Goal: Task Accomplishment & Management: Complete application form

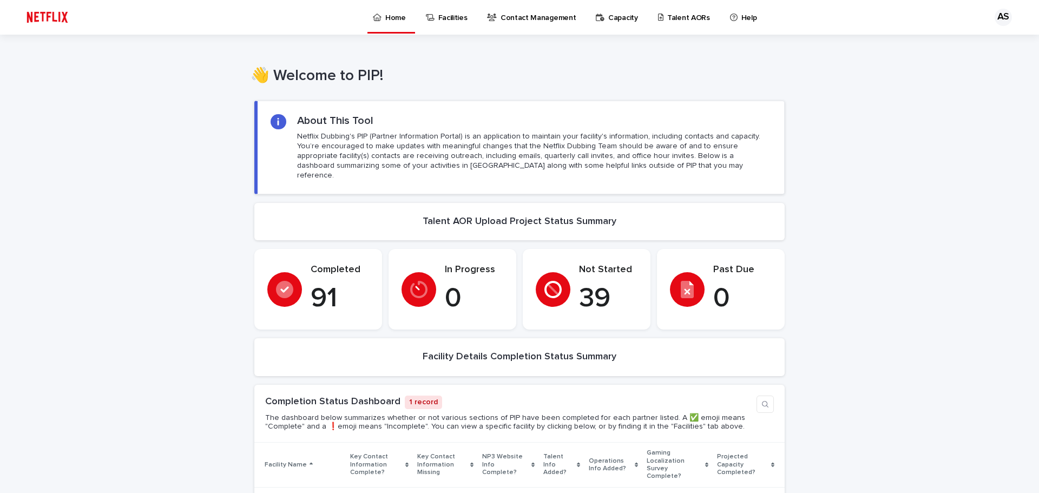
click at [667, 9] on p "Talent AORs" at bounding box center [688, 11] width 43 height 23
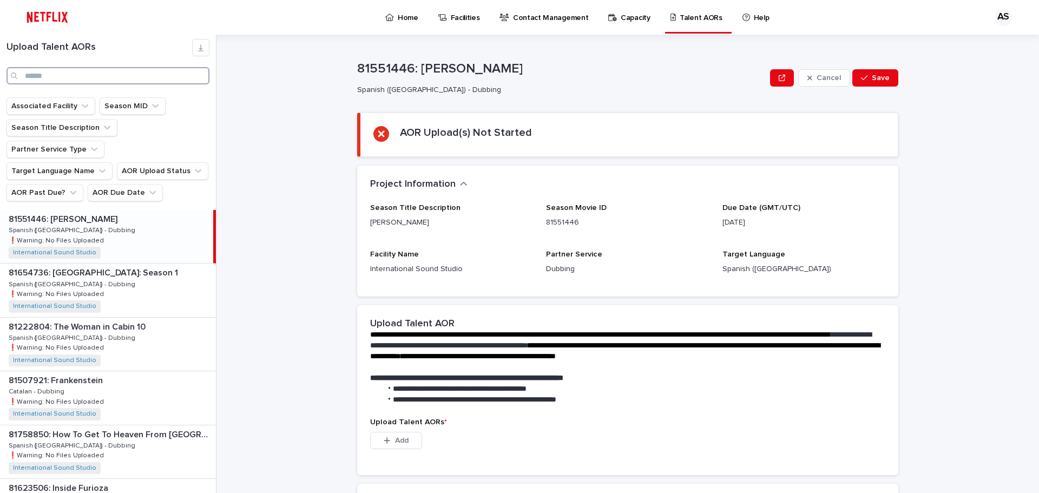
click at [104, 78] on input "Search" at bounding box center [107, 75] width 203 height 17
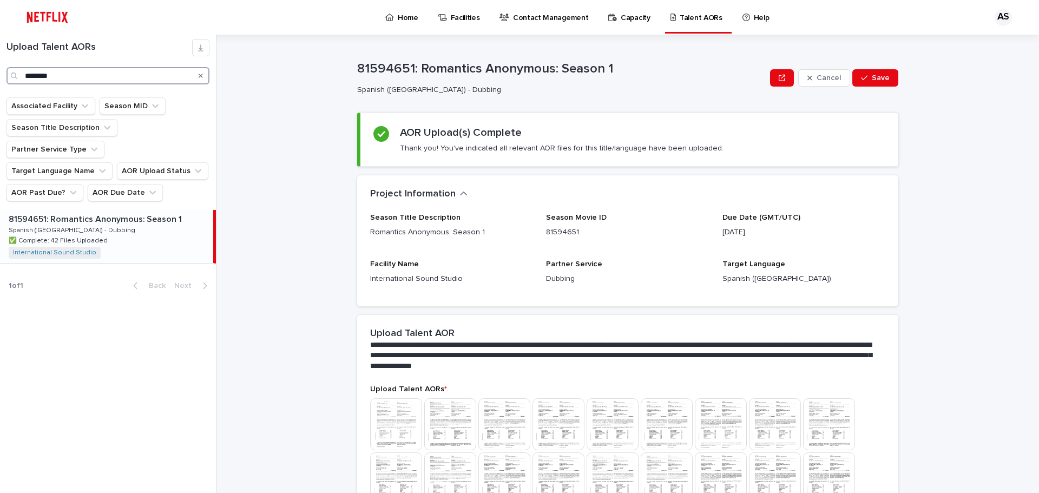
type input "********"
click at [95, 212] on p "81594651: Romantics Anonymous: Season 1" at bounding box center [96, 218] width 175 height 12
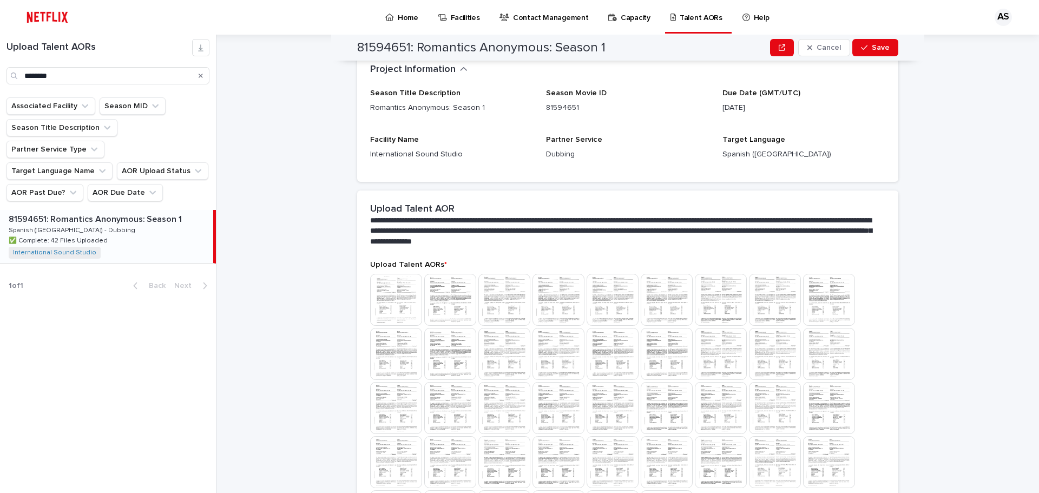
scroll to position [340, 0]
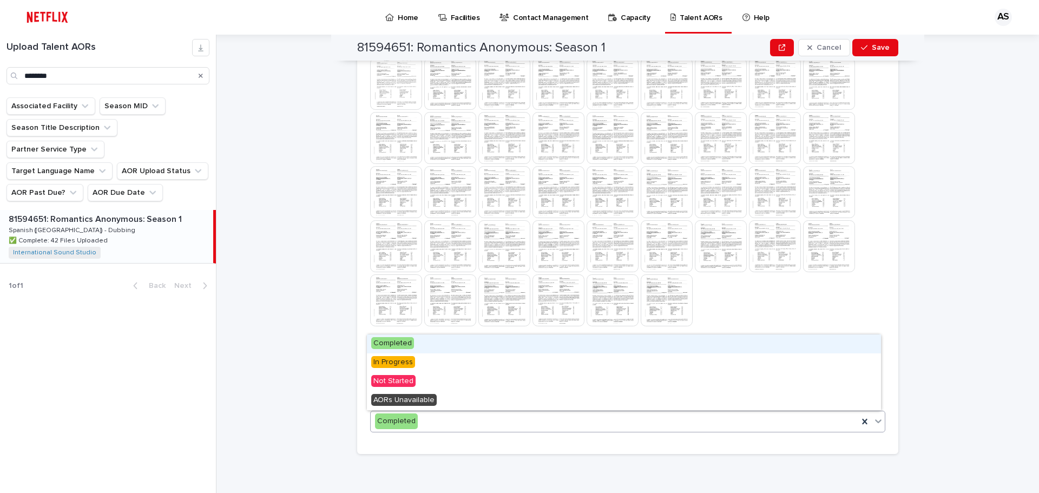
click at [442, 420] on div "Completed" at bounding box center [614, 421] width 487 height 18
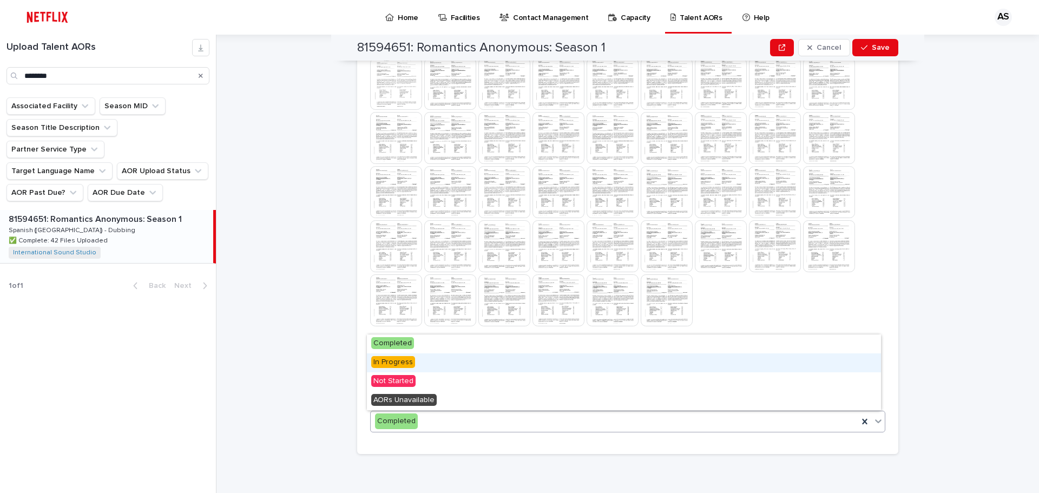
click at [407, 360] on span "In Progress" at bounding box center [393, 362] width 44 height 12
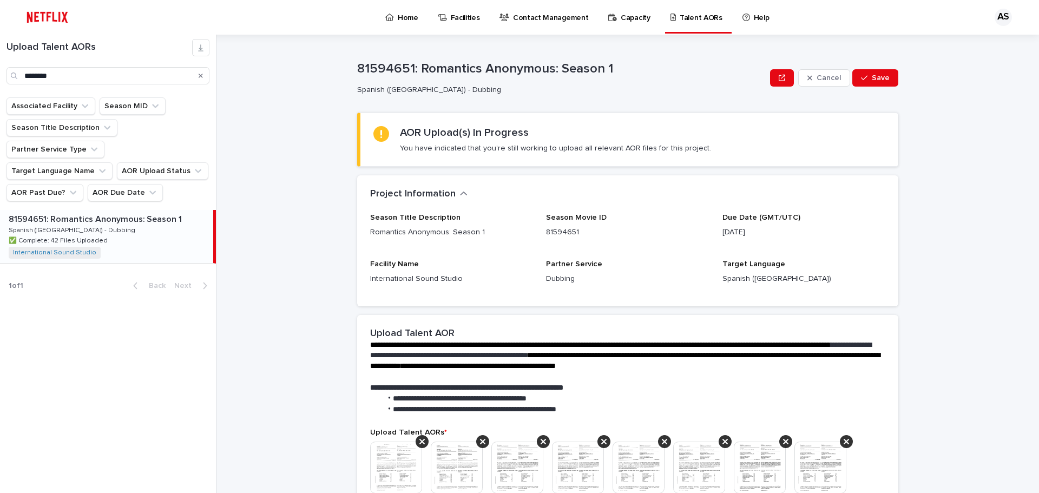
scroll to position [325, 0]
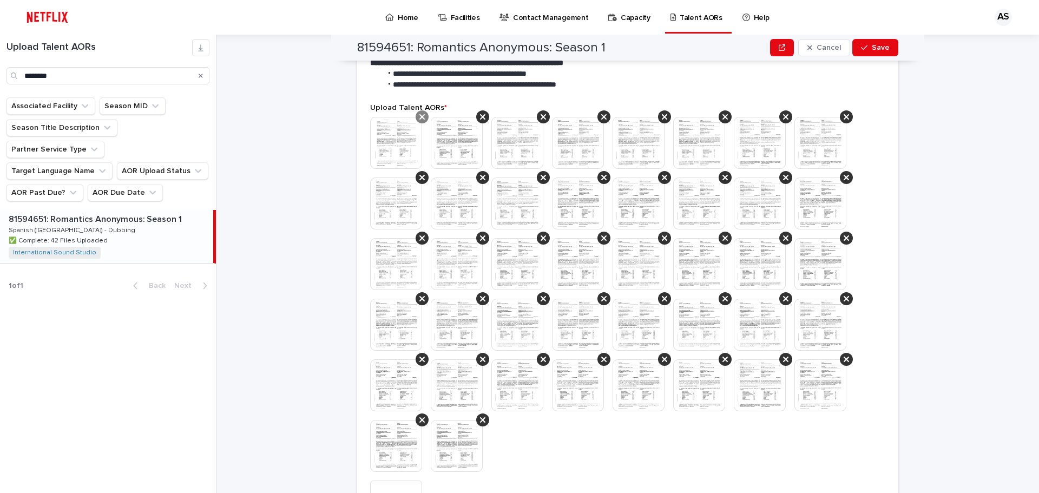
click at [419, 118] on icon at bounding box center [421, 116] width 5 height 5
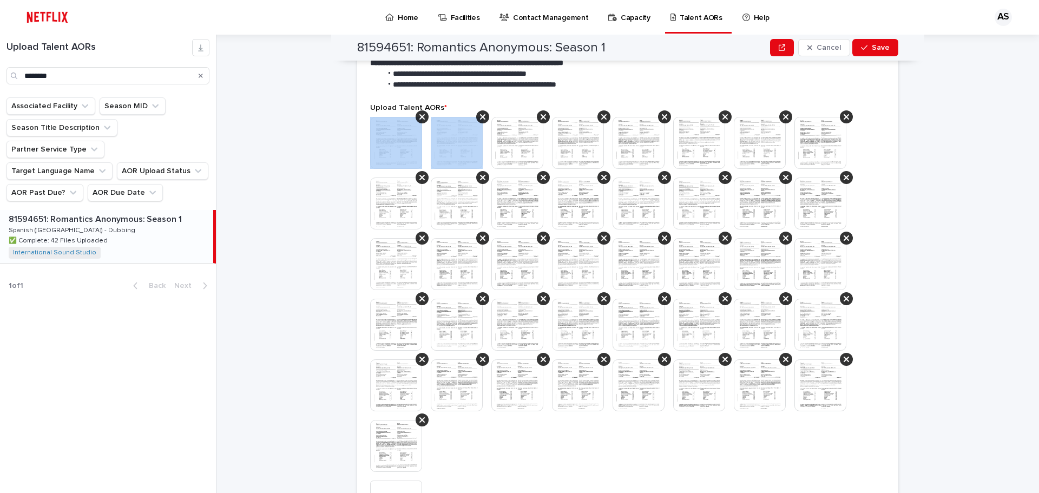
click at [419, 118] on icon at bounding box center [421, 116] width 5 height 5
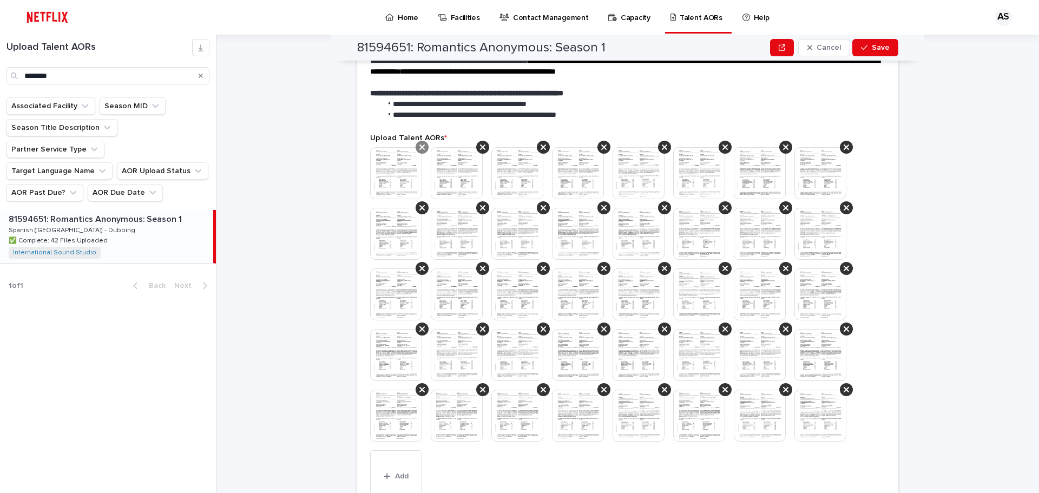
click at [415, 143] on div at bounding box center [421, 147] width 13 height 13
click at [419, 148] on icon at bounding box center [421, 146] width 5 height 5
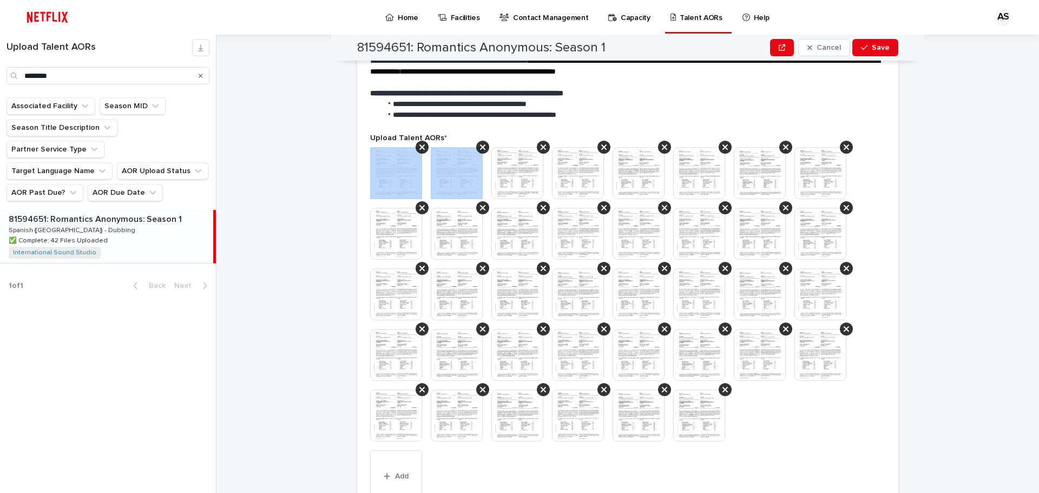
click at [419, 148] on icon at bounding box center [421, 146] width 5 height 5
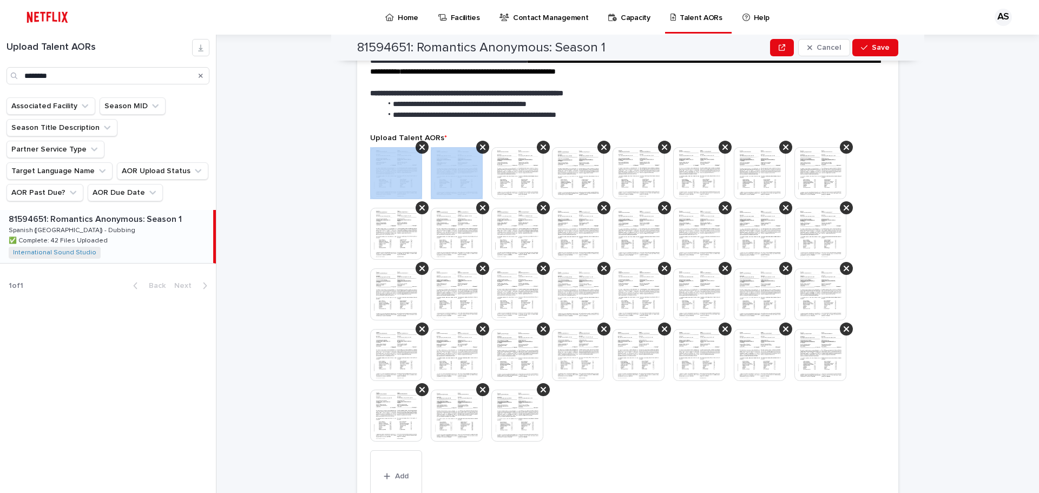
click at [419, 148] on icon at bounding box center [421, 146] width 5 height 5
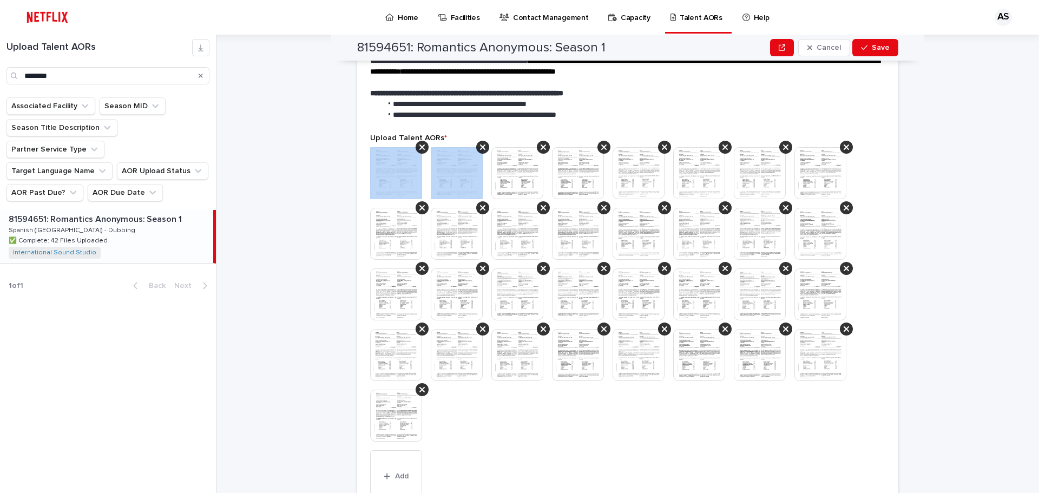
scroll to position [264, 0]
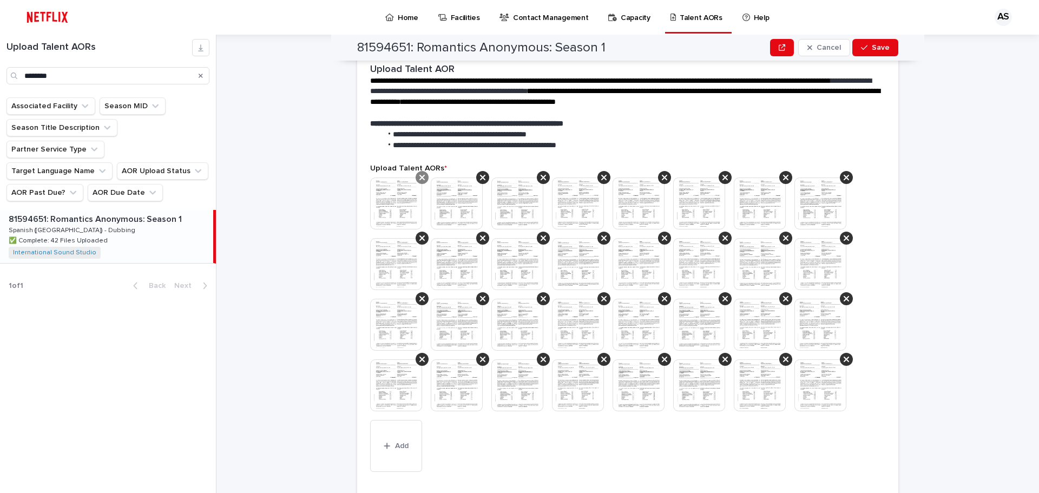
click at [419, 177] on icon at bounding box center [421, 177] width 5 height 5
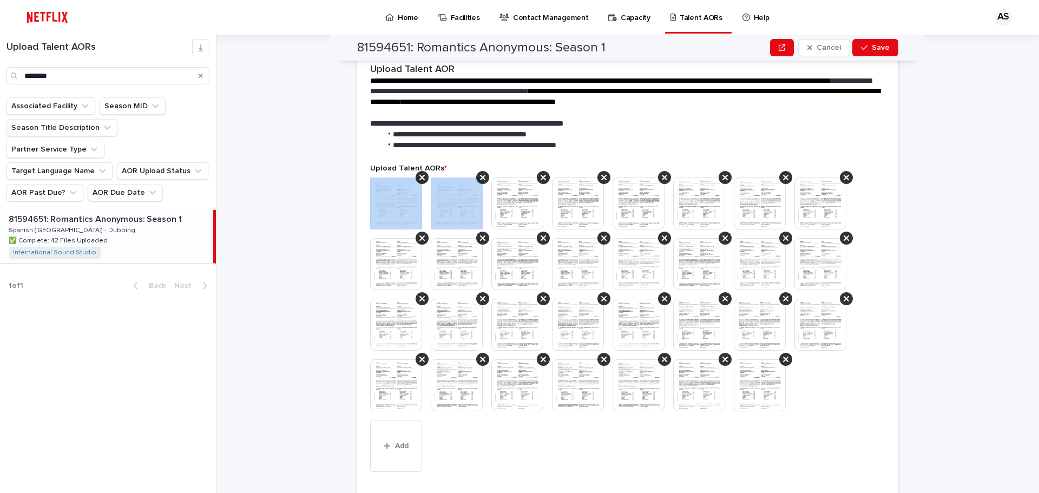
click at [419, 177] on icon at bounding box center [421, 177] width 5 height 5
click at [480, 177] on icon at bounding box center [482, 177] width 5 height 5
click at [419, 177] on icon at bounding box center [421, 177] width 5 height 5
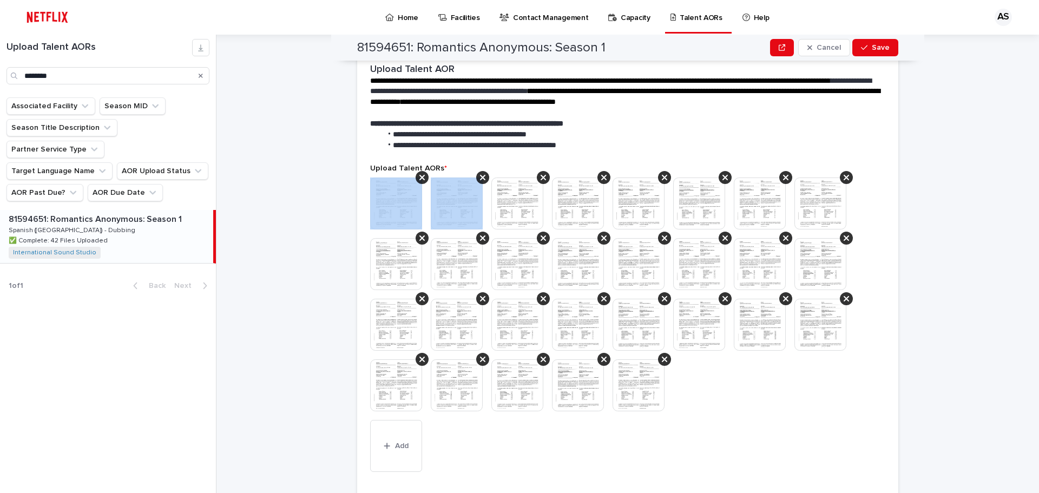
click at [419, 177] on icon at bounding box center [421, 177] width 5 height 5
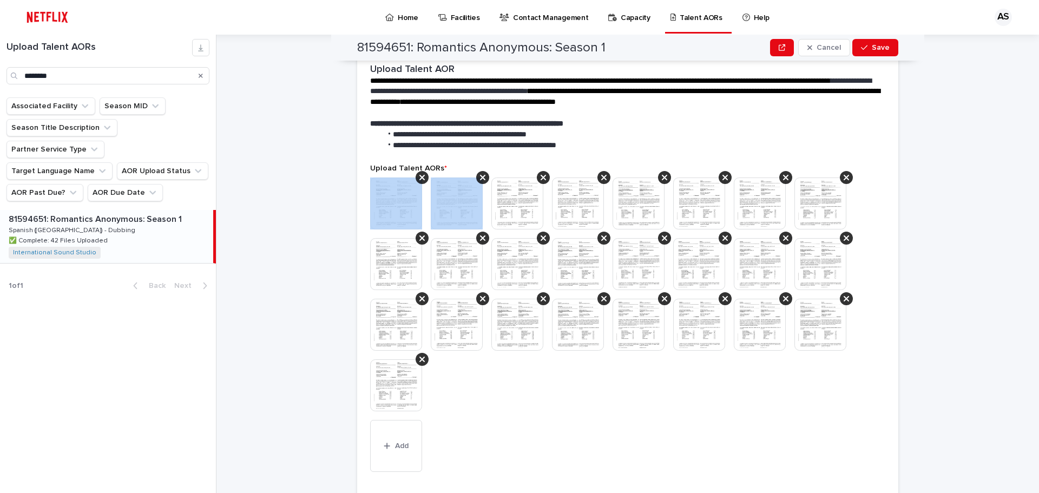
click at [419, 177] on icon at bounding box center [421, 177] width 5 height 5
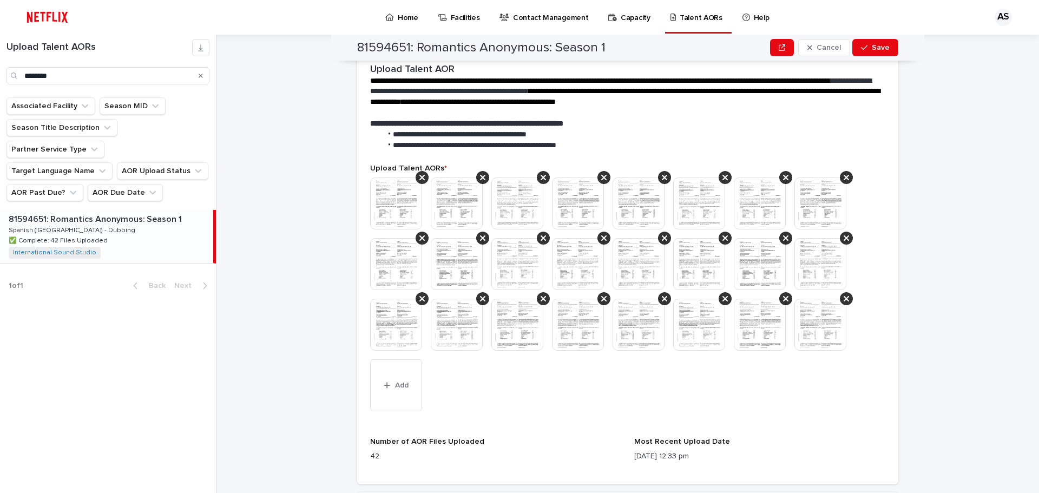
scroll to position [234, 0]
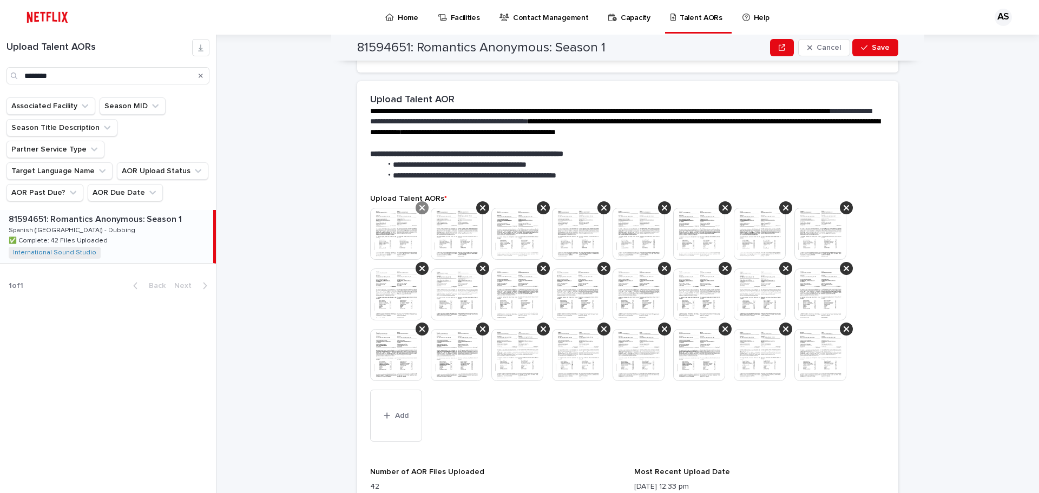
click at [419, 206] on icon at bounding box center [421, 207] width 5 height 9
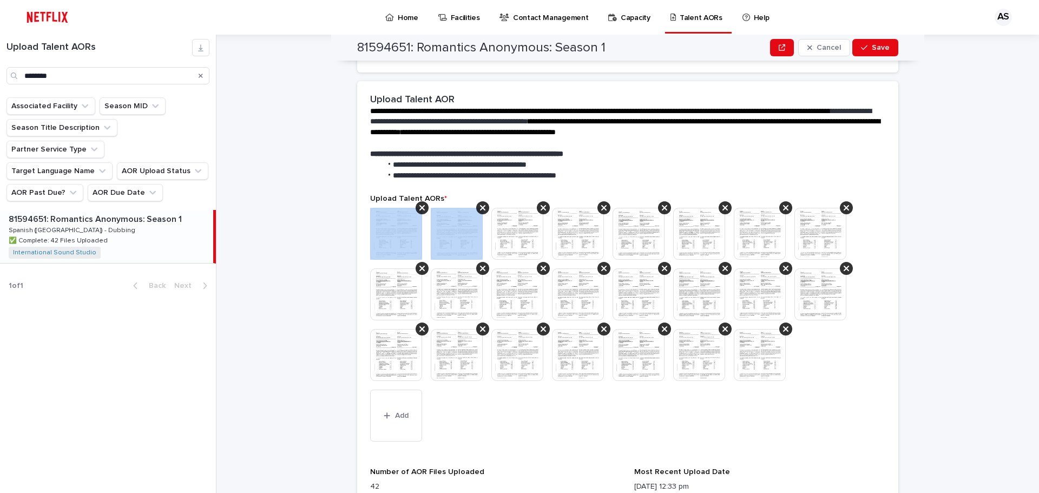
click at [419, 206] on icon at bounding box center [421, 207] width 5 height 9
click at [480, 206] on icon at bounding box center [482, 207] width 5 height 9
click at [419, 206] on icon at bounding box center [421, 207] width 5 height 9
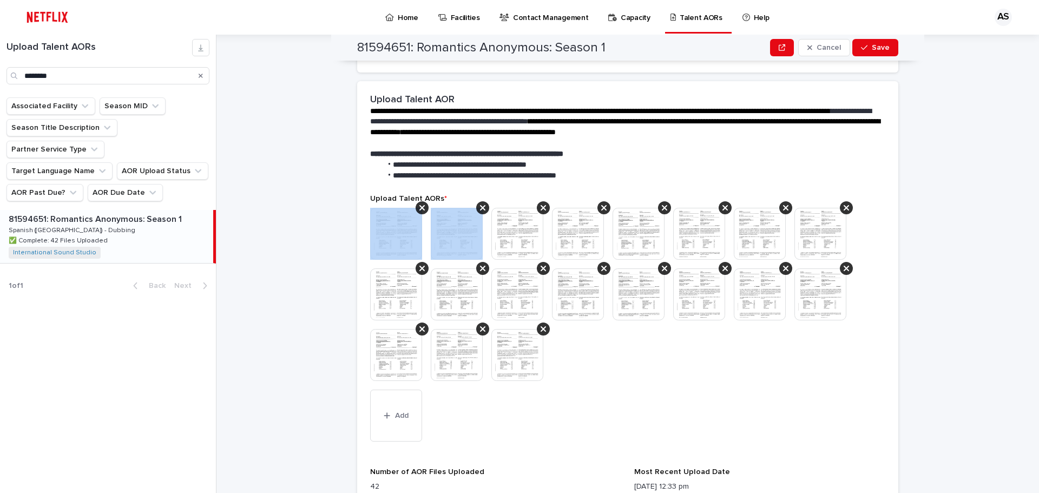
click at [419, 206] on icon at bounding box center [421, 207] width 5 height 9
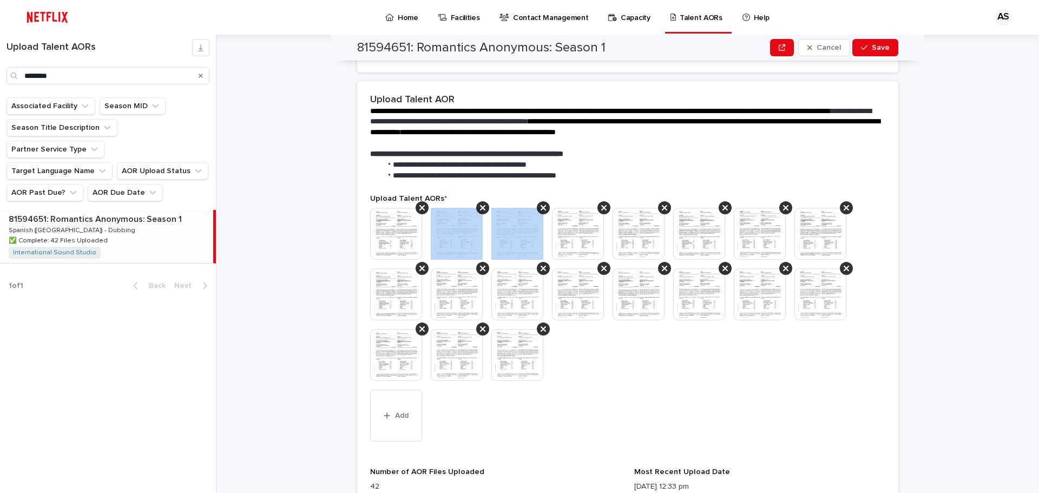
click at [480, 206] on icon at bounding box center [482, 207] width 5 height 9
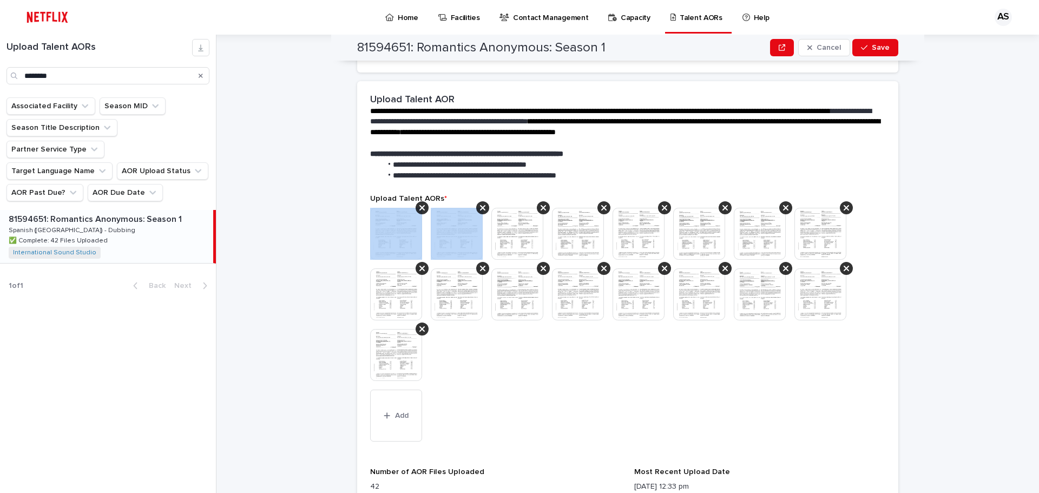
click at [419, 206] on icon at bounding box center [421, 207] width 5 height 9
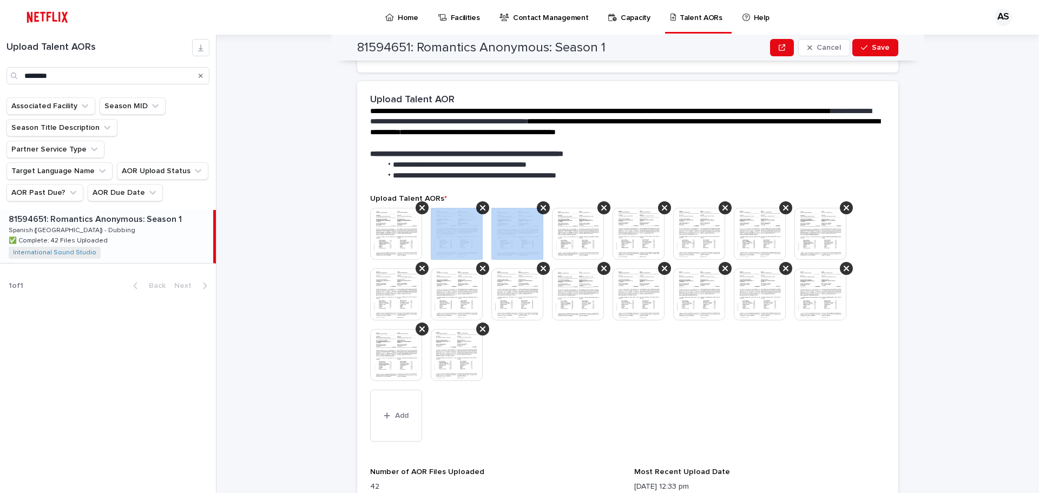
click at [480, 206] on icon at bounding box center [482, 207] width 5 height 9
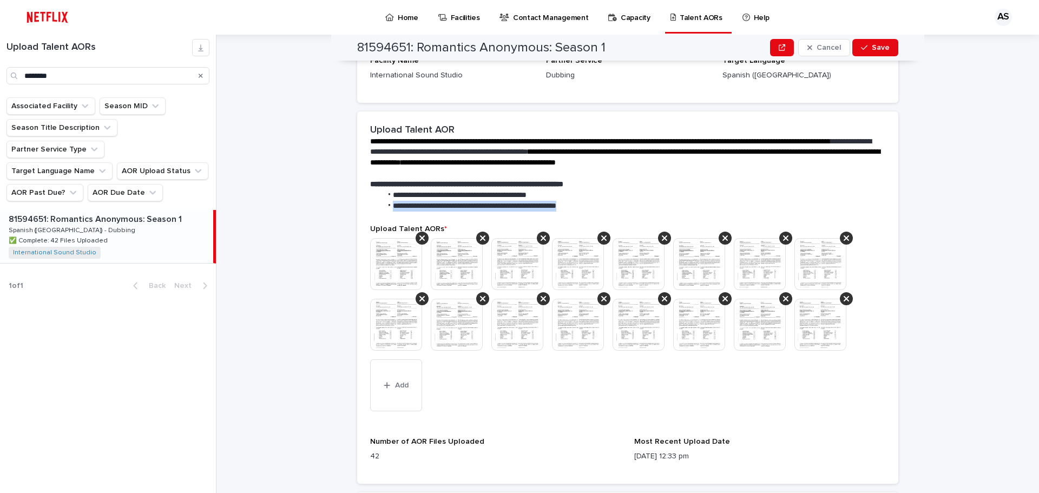
click at [418, 206] on span "**********" at bounding box center [474, 206] width 163 height 8
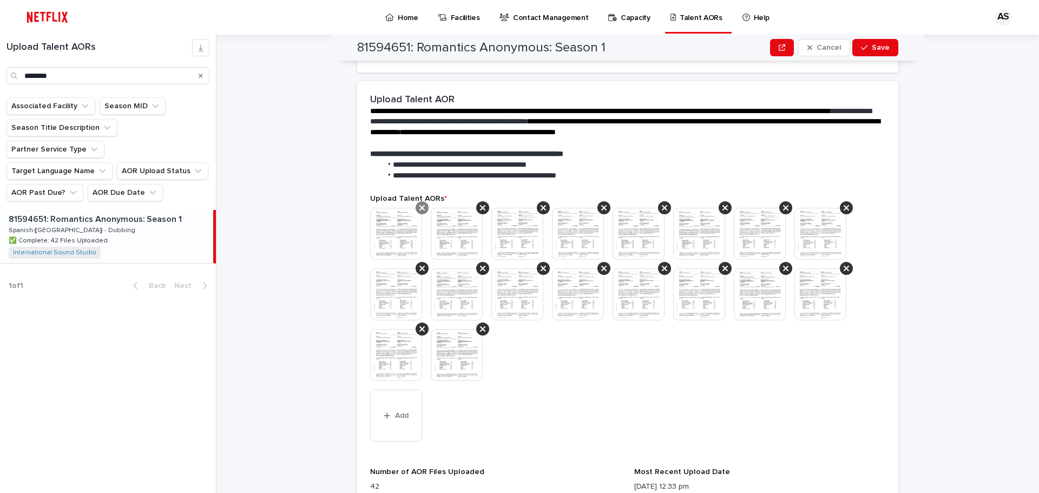
click at [419, 209] on icon at bounding box center [421, 207] width 5 height 9
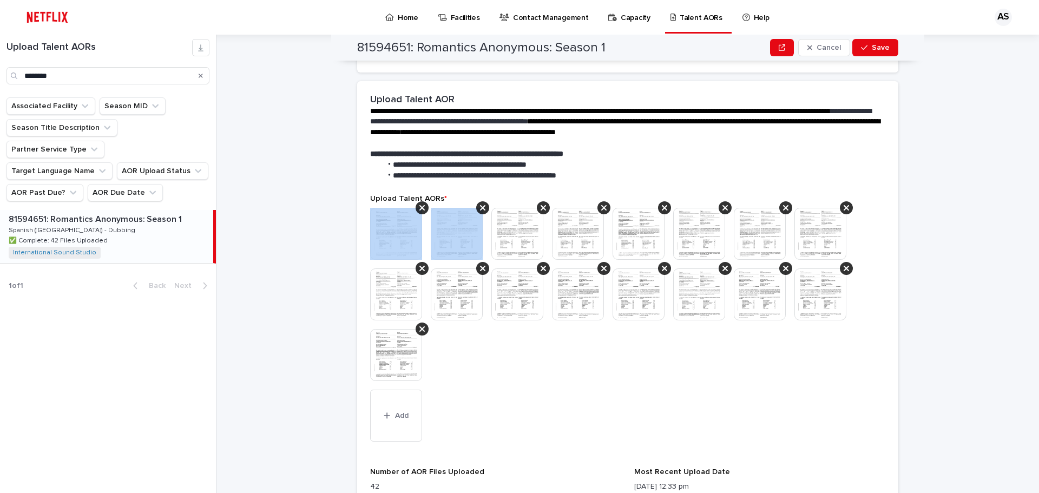
click at [419, 209] on icon at bounding box center [421, 207] width 5 height 9
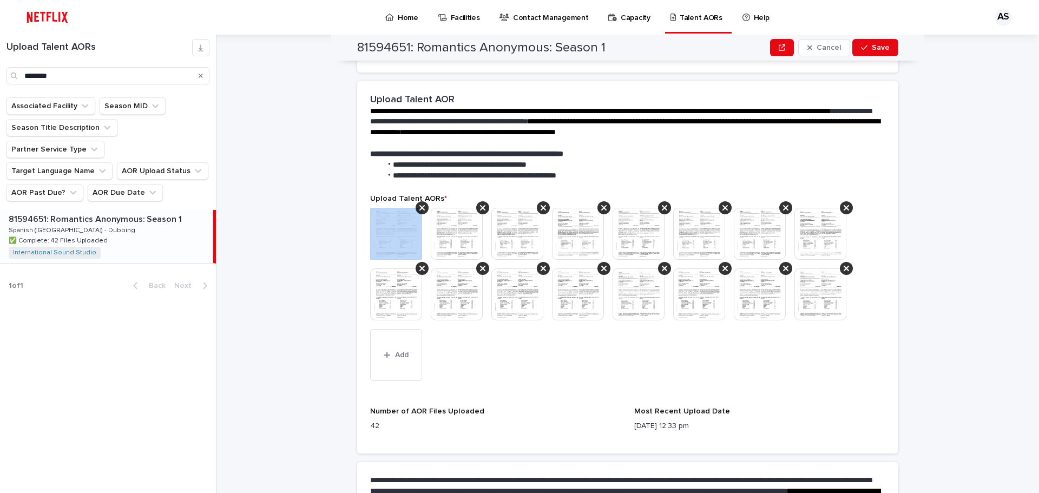
scroll to position [203, 0]
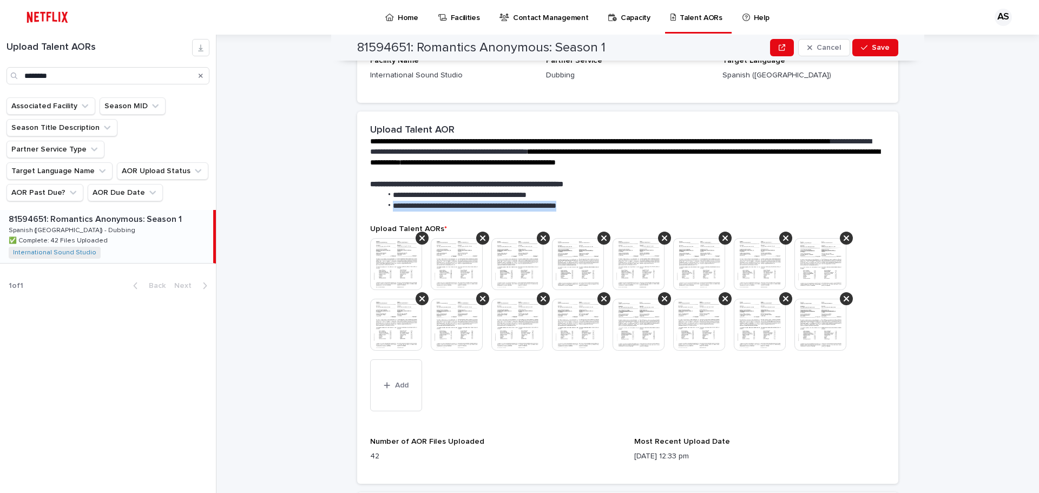
click at [418, 209] on li "**********" at bounding box center [630, 206] width 499 height 11
click at [420, 239] on icon at bounding box center [421, 238] width 5 height 9
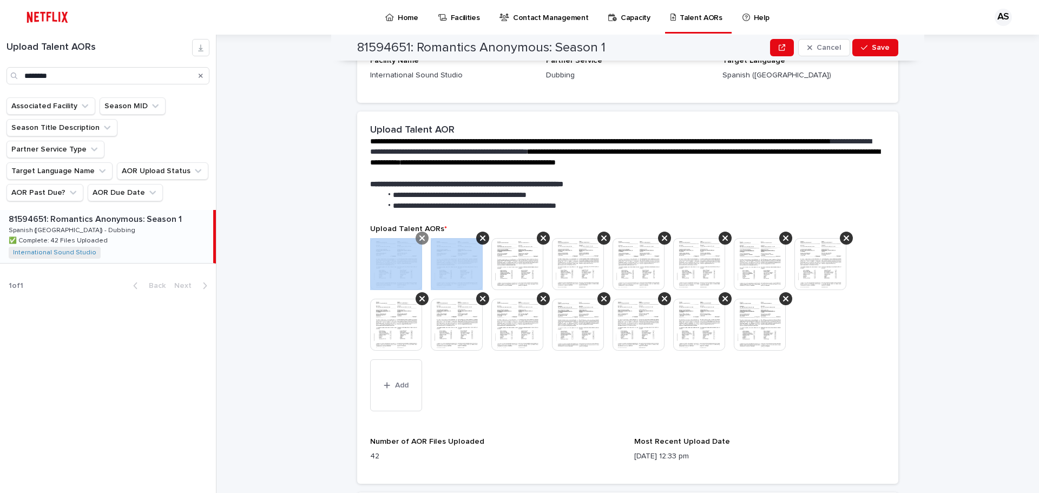
click at [420, 239] on icon at bounding box center [421, 238] width 5 height 9
click at [480, 239] on icon at bounding box center [482, 238] width 5 height 9
click at [420, 239] on icon at bounding box center [421, 238] width 5 height 9
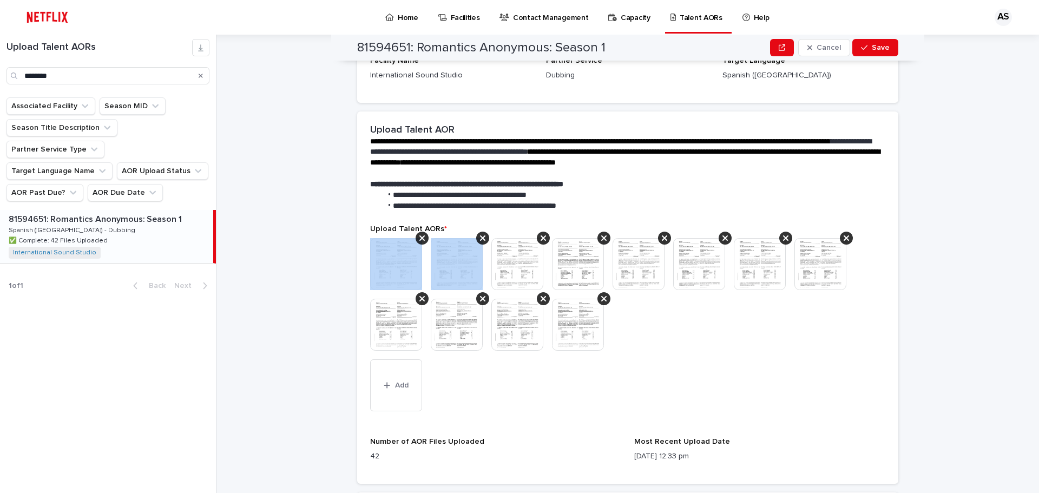
click at [420, 239] on icon at bounding box center [421, 238] width 5 height 9
click at [480, 239] on icon at bounding box center [482, 238] width 5 height 9
click at [420, 239] on icon at bounding box center [421, 238] width 5 height 9
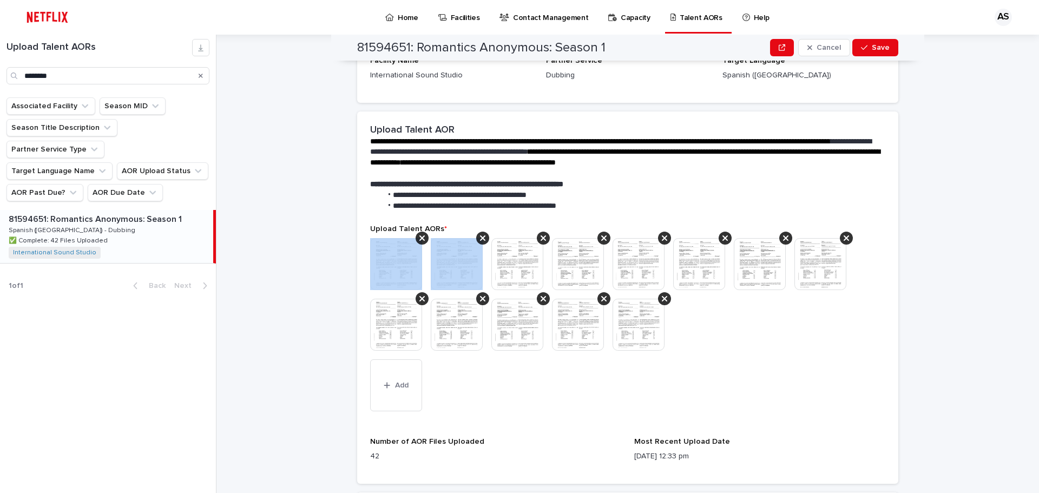
click at [420, 239] on icon at bounding box center [421, 238] width 5 height 9
click at [480, 239] on icon at bounding box center [482, 238] width 5 height 9
click at [420, 239] on icon at bounding box center [421, 238] width 5 height 9
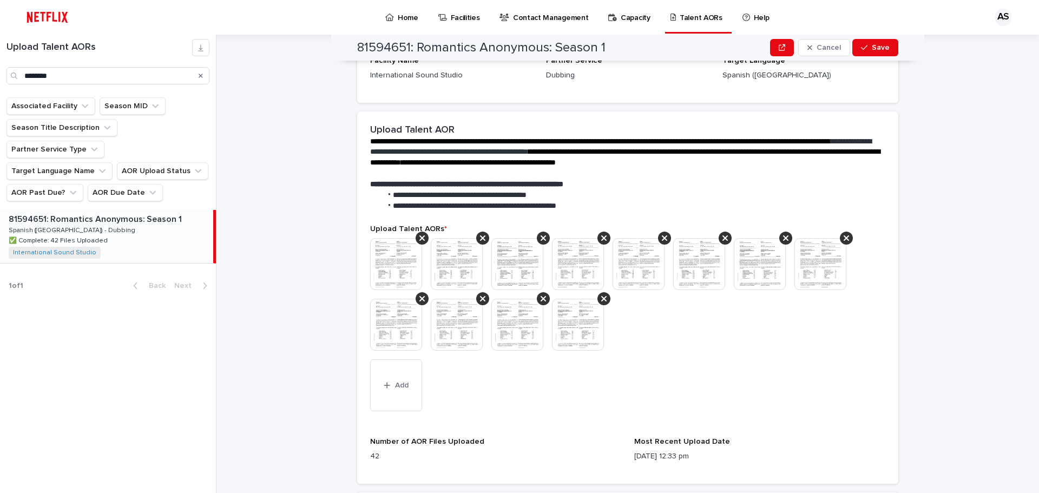
click at [420, 239] on icon at bounding box center [421, 238] width 5 height 9
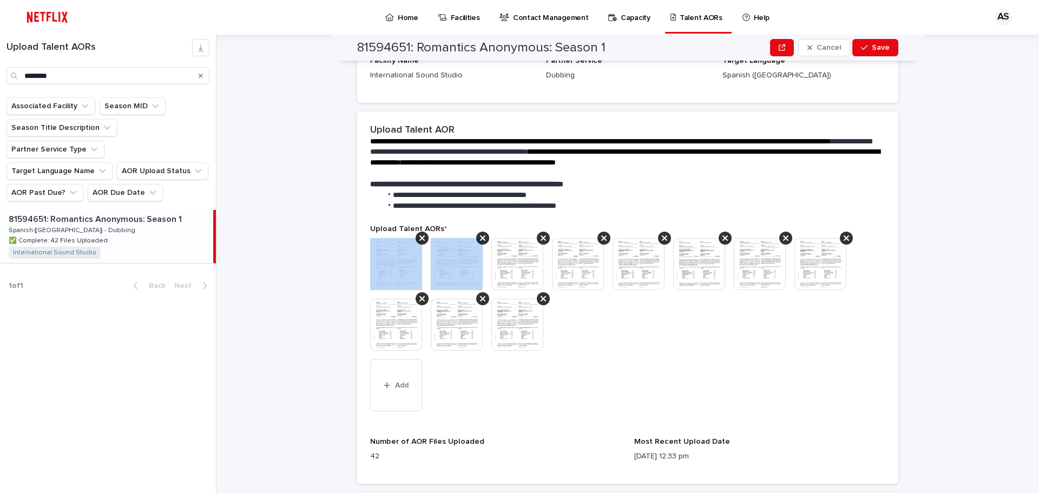
click at [420, 239] on icon at bounding box center [421, 238] width 5 height 9
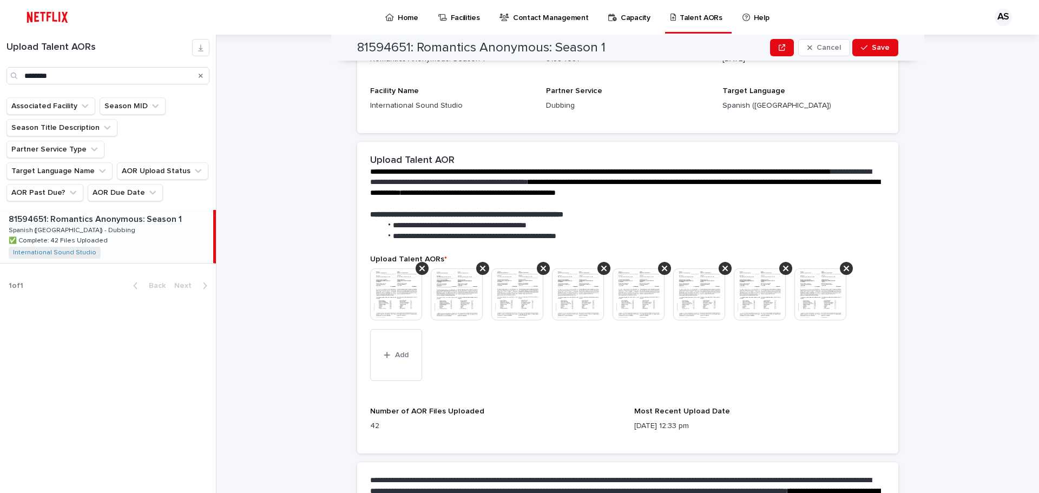
click at [419, 267] on icon at bounding box center [421, 268] width 5 height 5
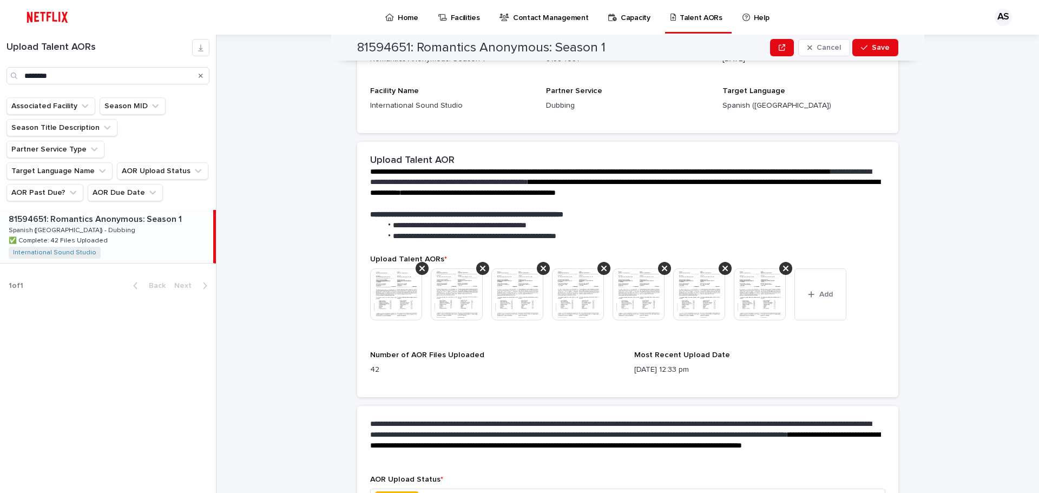
scroll to position [145, 0]
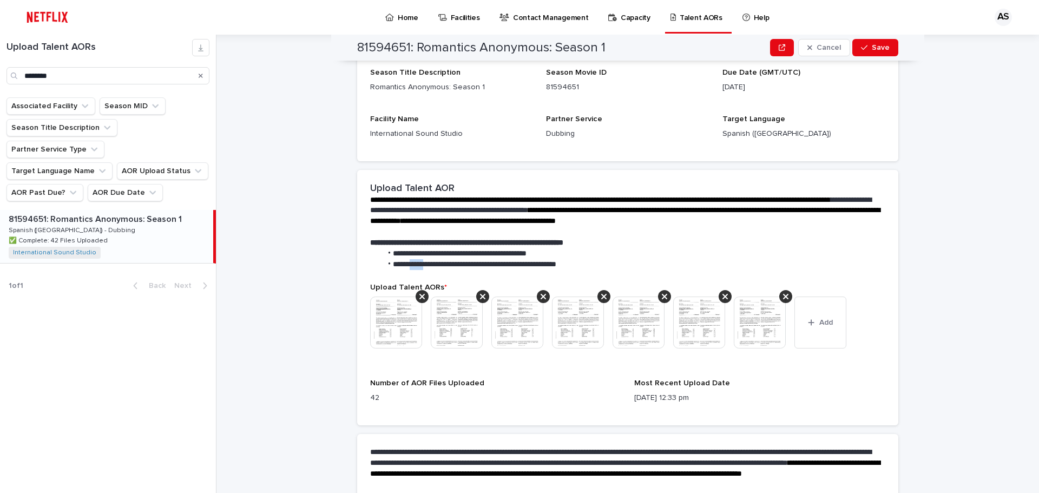
click at [419, 267] on span "**********" at bounding box center [474, 264] width 163 height 8
click at [419, 297] on icon at bounding box center [421, 296] width 5 height 9
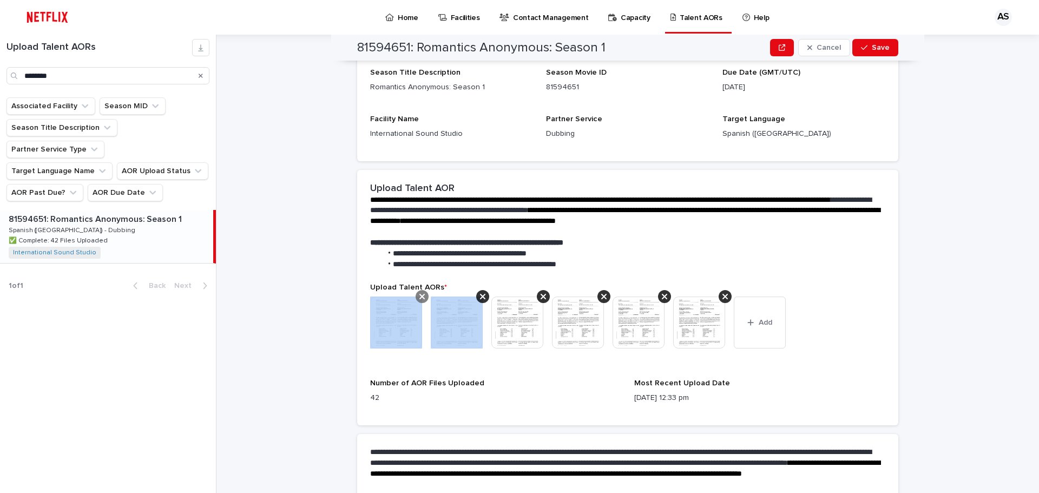
click at [419, 297] on icon at bounding box center [421, 296] width 5 height 9
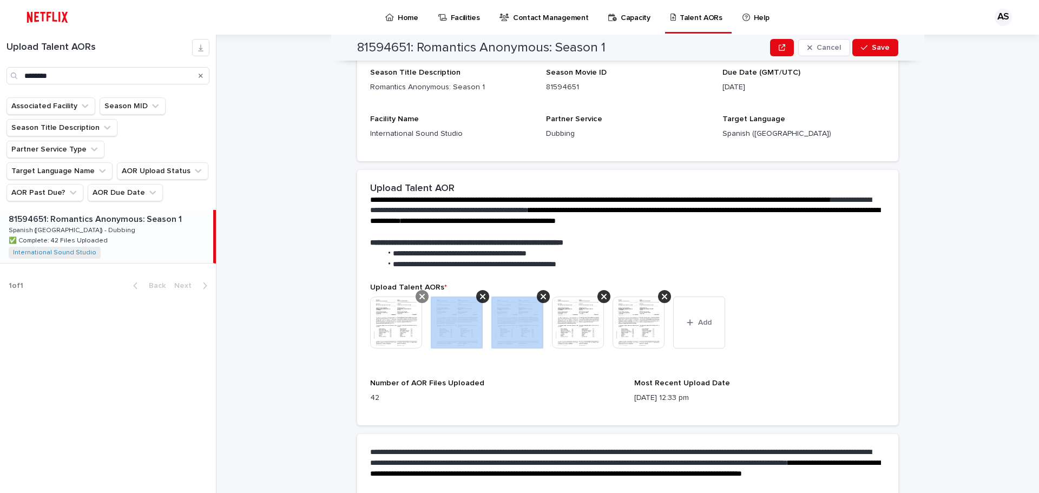
click at [480, 297] on icon at bounding box center [482, 296] width 5 height 9
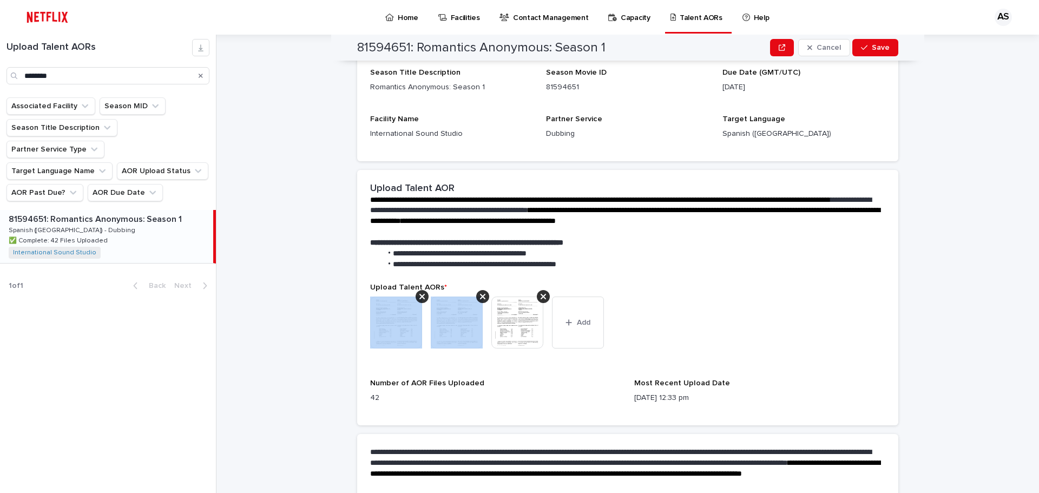
click at [419, 297] on icon at bounding box center [421, 296] width 5 height 9
click at [419, 296] on icon at bounding box center [421, 296] width 5 height 9
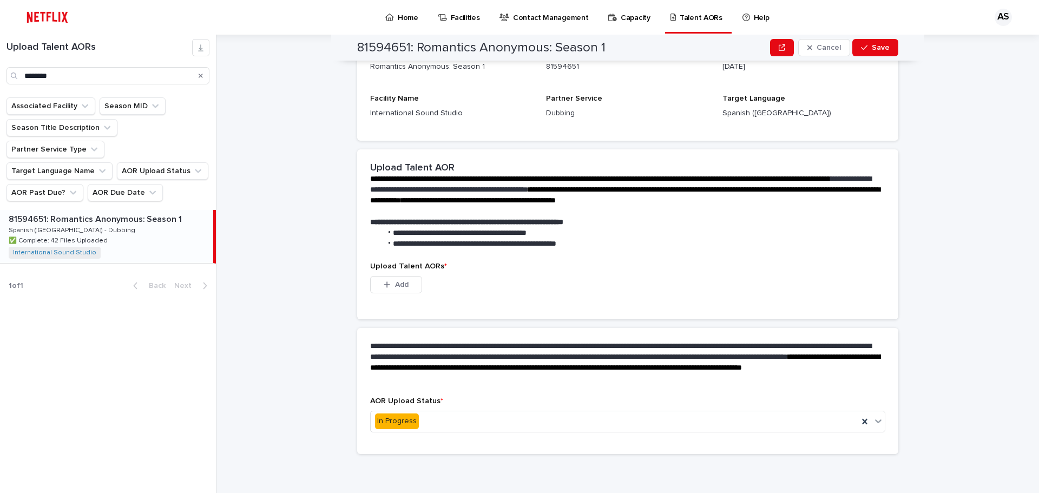
scroll to position [71, 0]
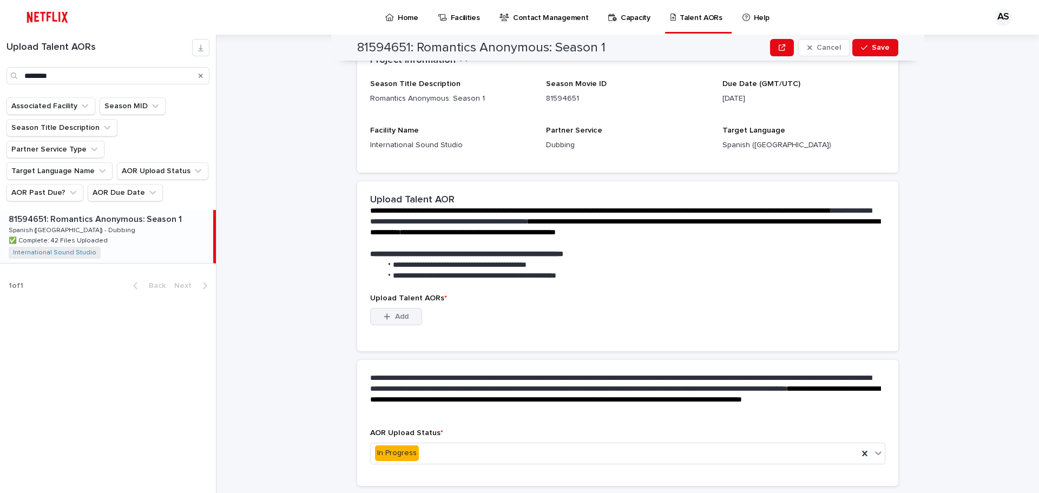
click at [399, 321] on button "Add" at bounding box center [396, 316] width 52 height 17
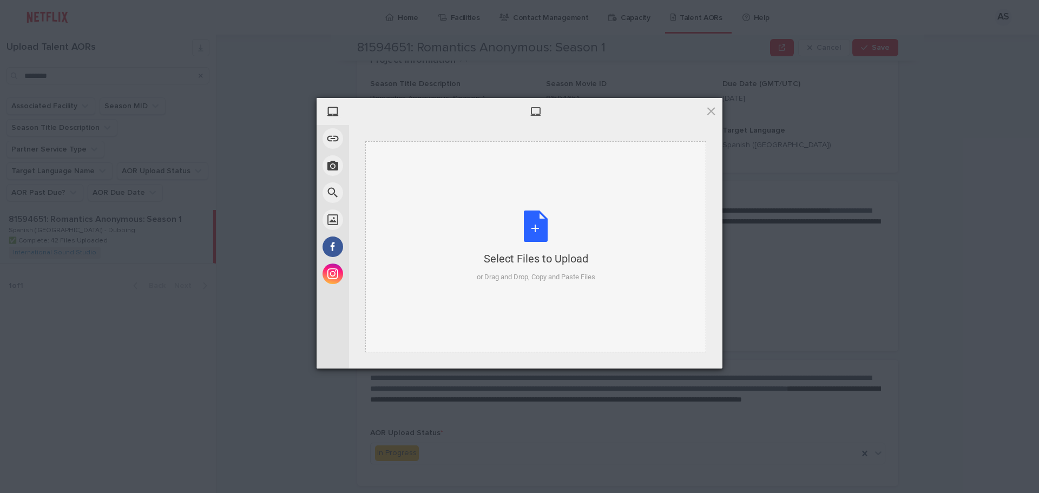
click at [534, 229] on div "Select Files to Upload or Drag and Drop, Copy and Paste Files" at bounding box center [536, 246] width 118 height 72
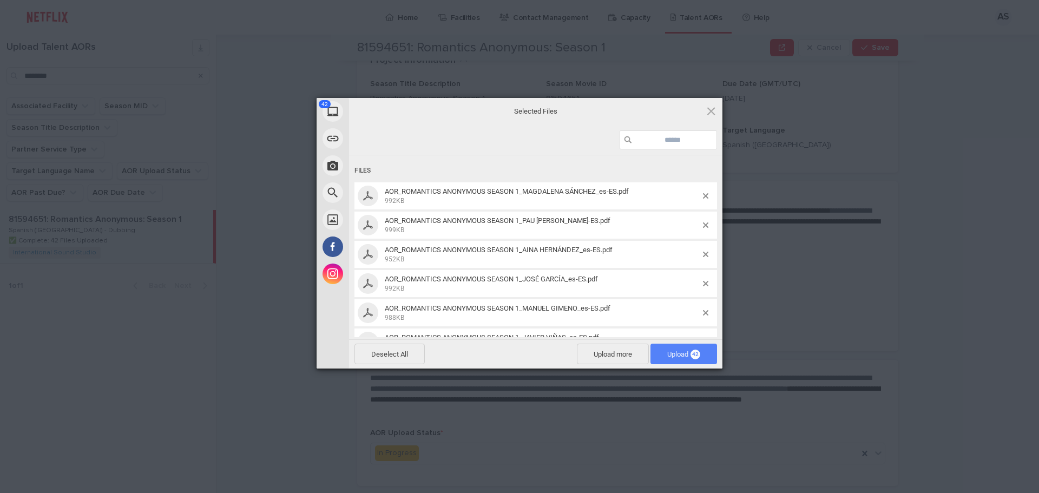
click at [696, 353] on span "42" at bounding box center [695, 354] width 10 height 10
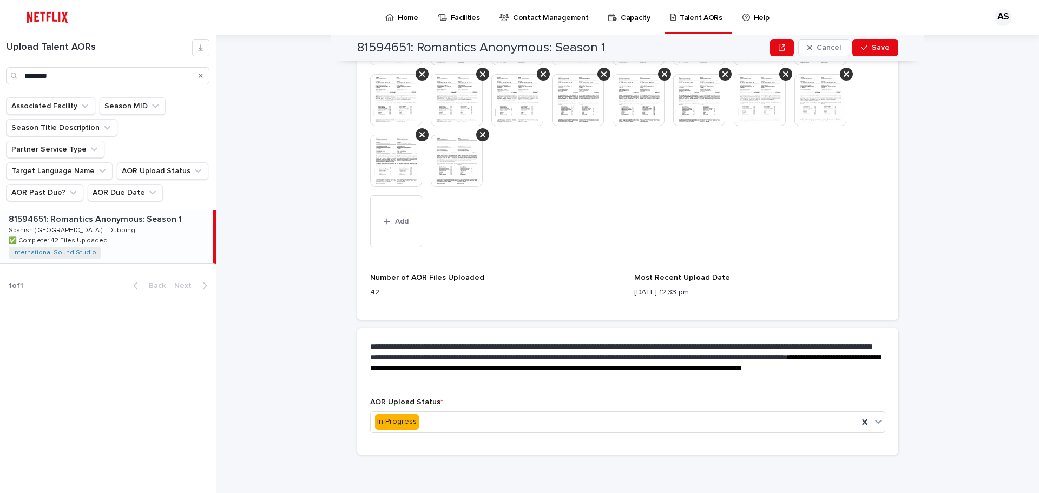
scroll to position [610, 0]
click at [468, 424] on div "In Progress" at bounding box center [614, 421] width 487 height 18
click at [416, 325] on div "**********" at bounding box center [627, 79] width 541 height 749
click at [463, 425] on div "In Progress" at bounding box center [614, 421] width 487 height 18
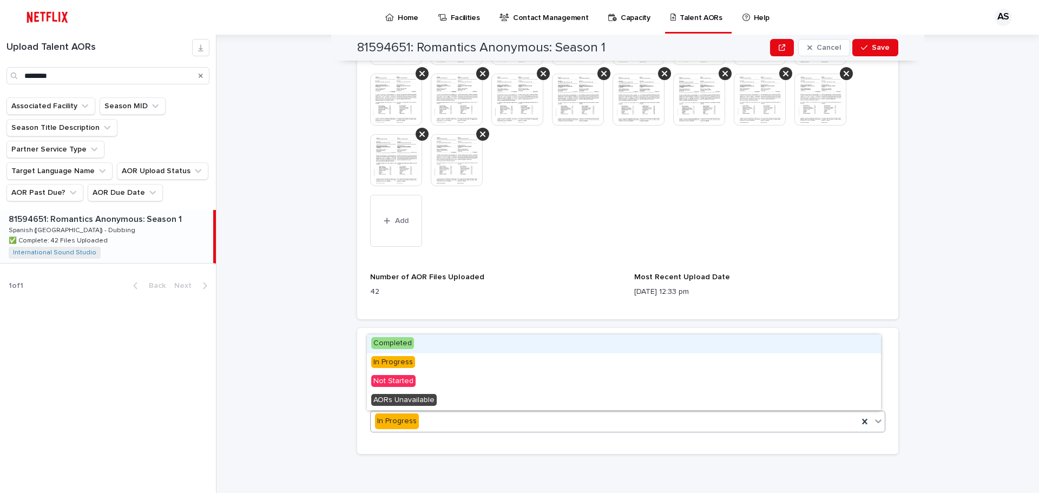
click at [419, 344] on div "Completed" at bounding box center [624, 343] width 514 height 19
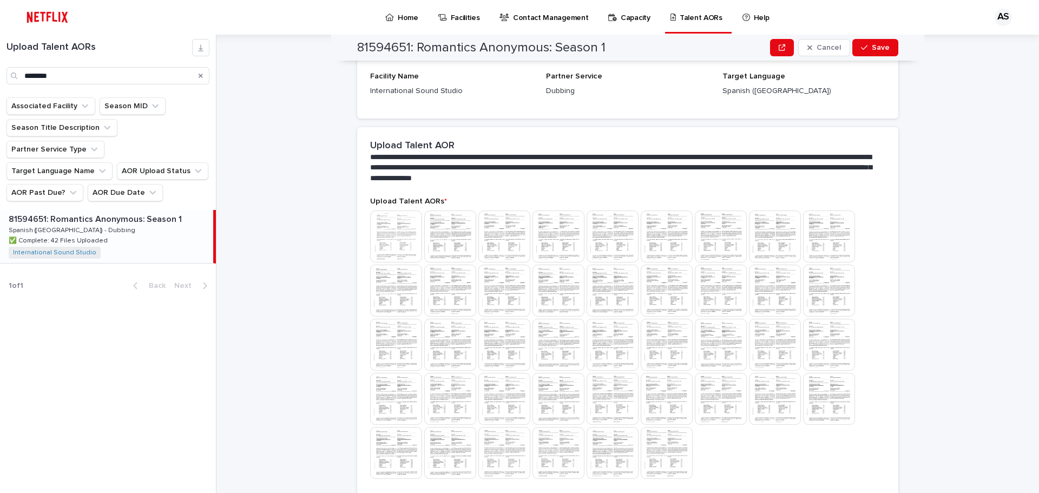
scroll to position [70, 0]
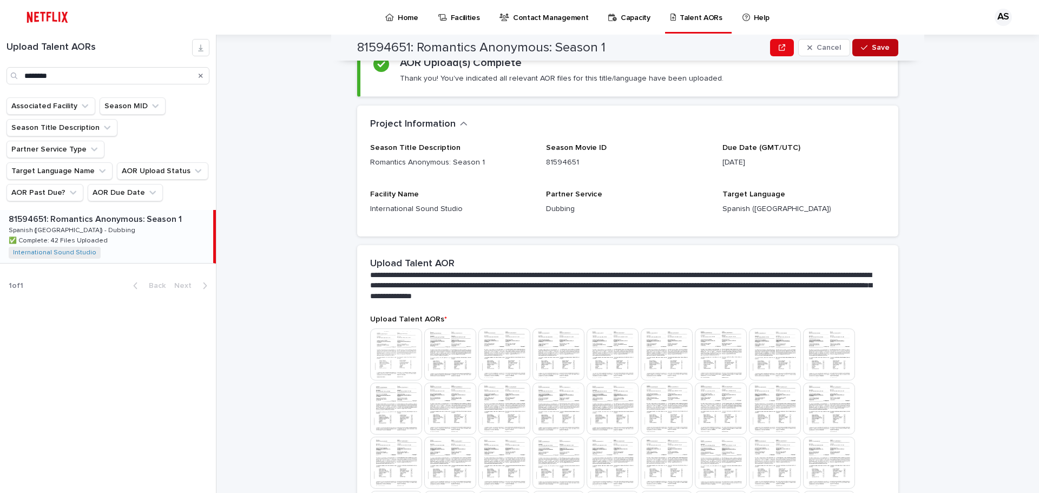
click at [881, 44] on span "Save" at bounding box center [880, 48] width 18 height 8
click at [398, 17] on p "Home" at bounding box center [408, 11] width 21 height 23
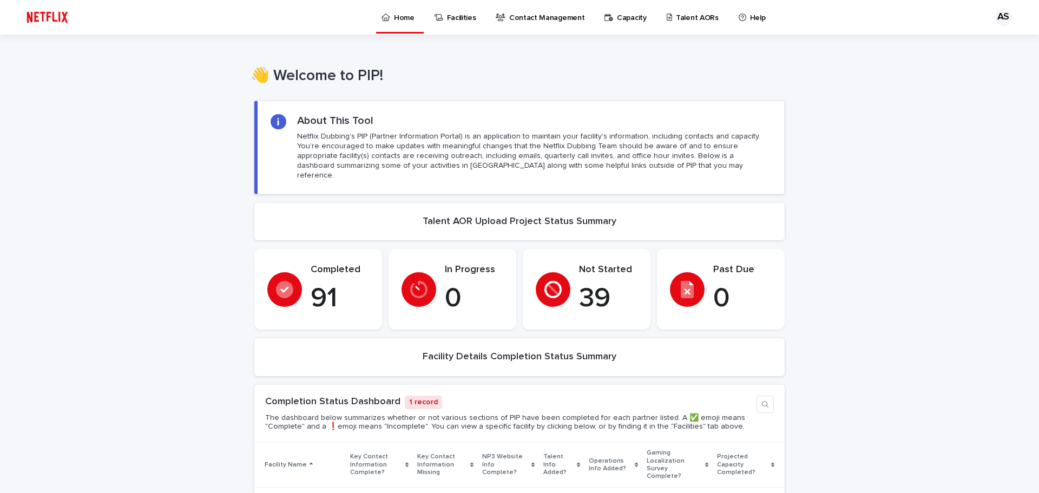
click at [665, 26] on link "Talent AORs" at bounding box center [694, 17] width 58 height 34
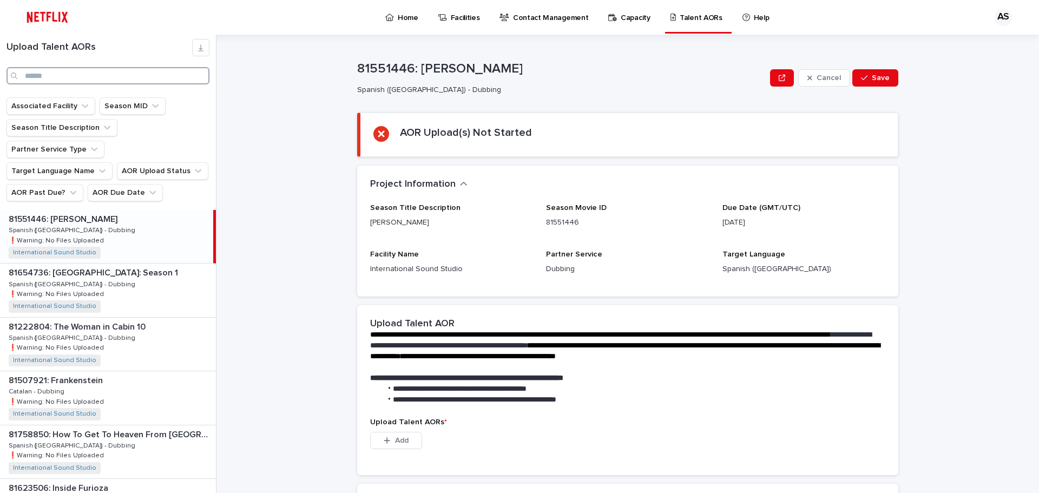
click at [100, 79] on input "Search" at bounding box center [107, 75] width 203 height 17
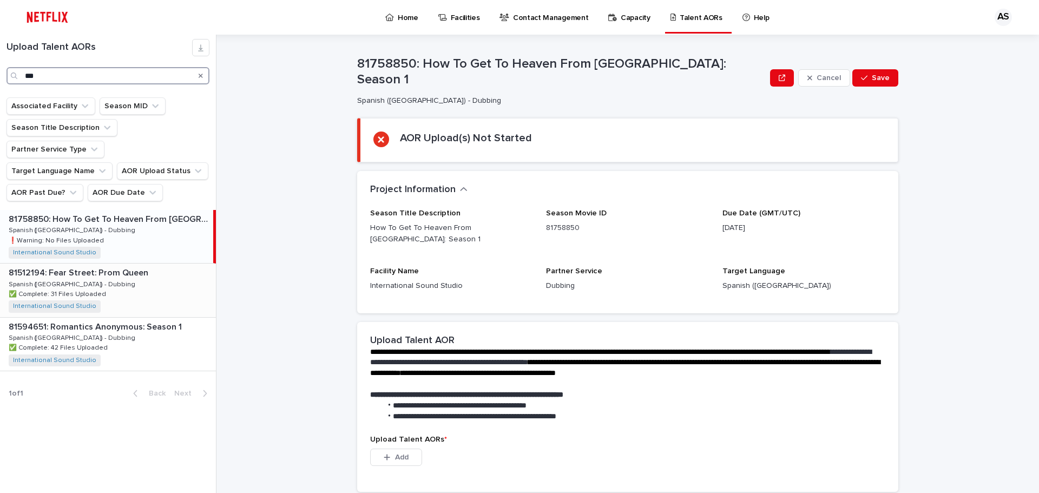
type input "***"
click at [105, 266] on p "81512194: Fear Street: Prom Queen" at bounding box center [80, 272] width 142 height 12
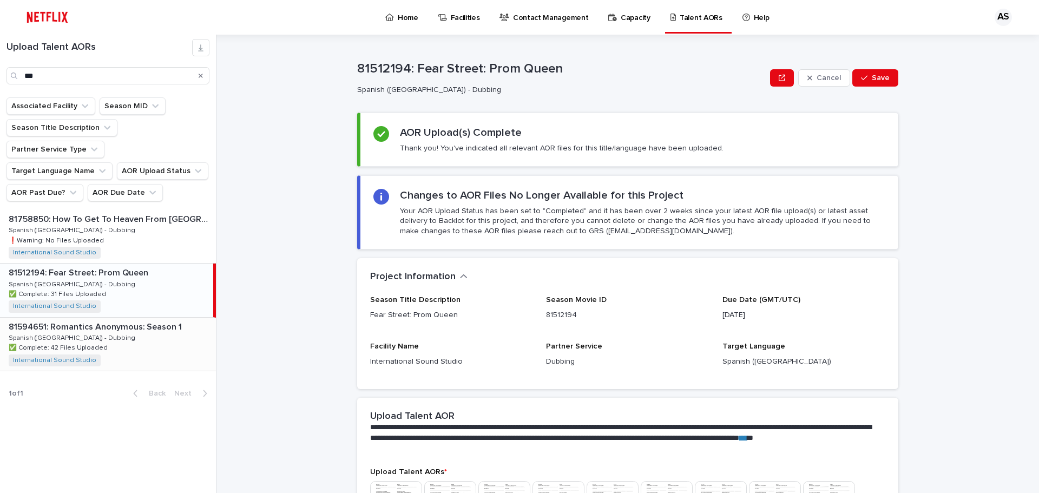
click at [144, 320] on p "81594651: Romantics Anonymous: Season 1" at bounding box center [96, 326] width 175 height 12
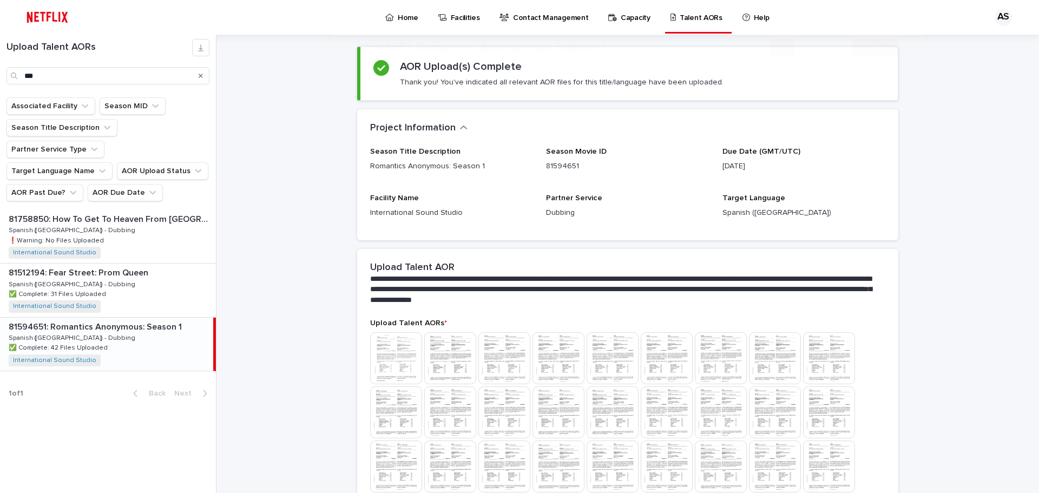
scroll to position [162, 0]
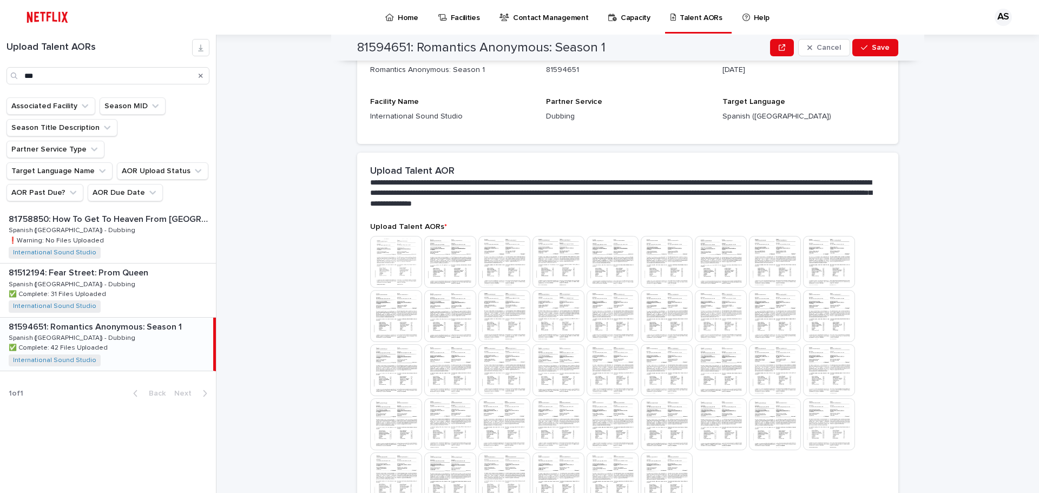
click at [400, 260] on img at bounding box center [396, 262] width 52 height 52
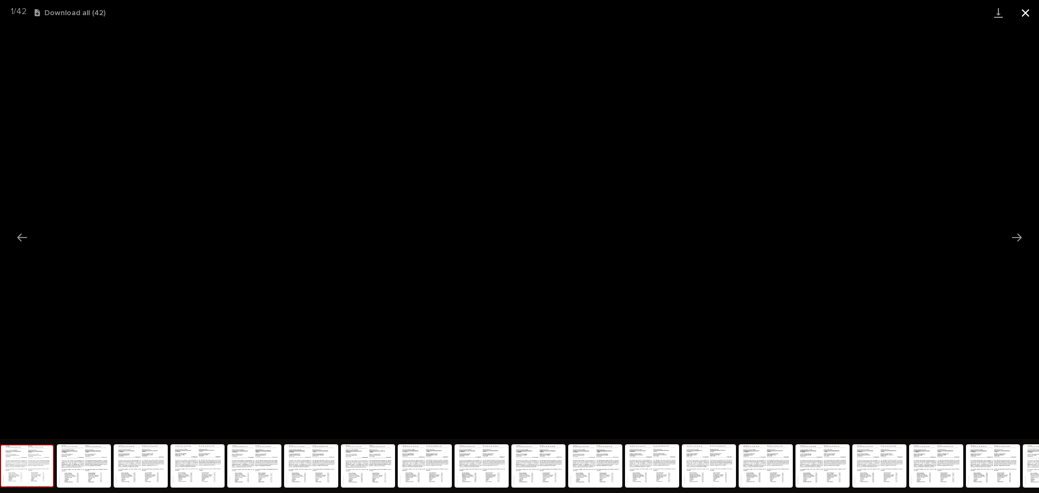
click at [1027, 5] on button "Close gallery" at bounding box center [1025, 12] width 27 height 25
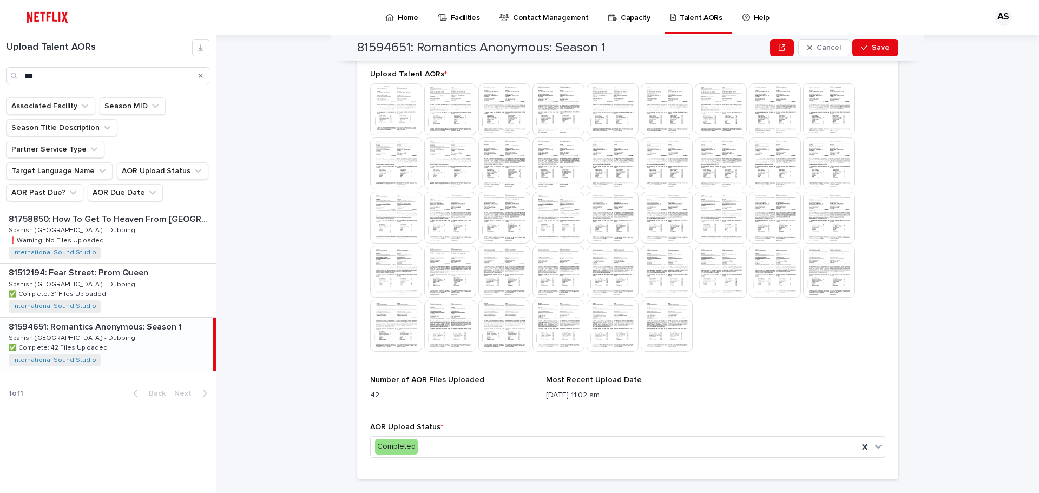
scroll to position [340, 0]
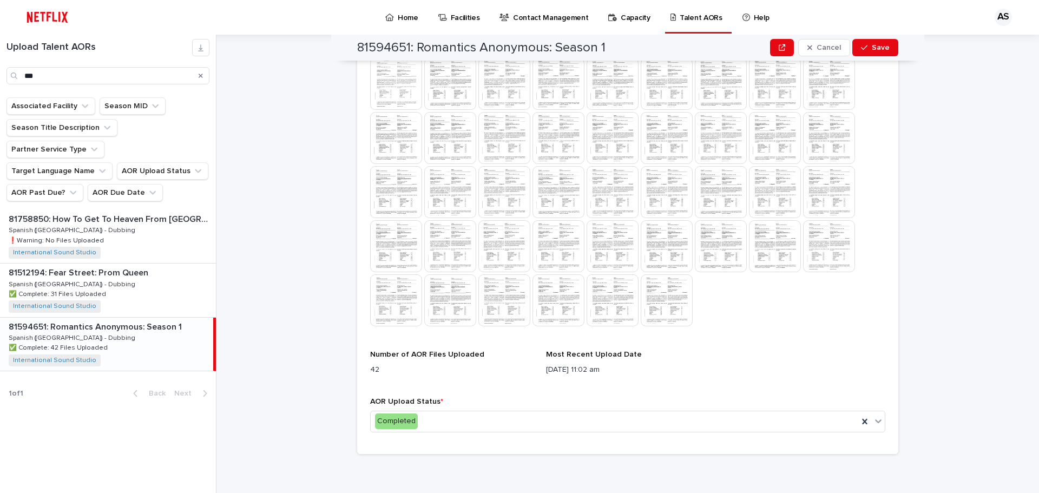
click at [658, 298] on img at bounding box center [667, 300] width 52 height 52
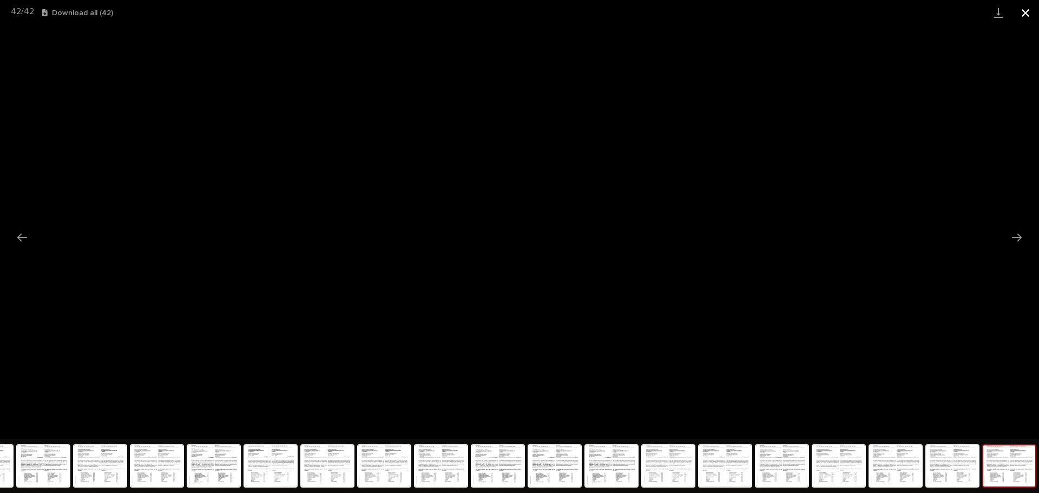
click at [1028, 9] on button "Close gallery" at bounding box center [1025, 12] width 27 height 25
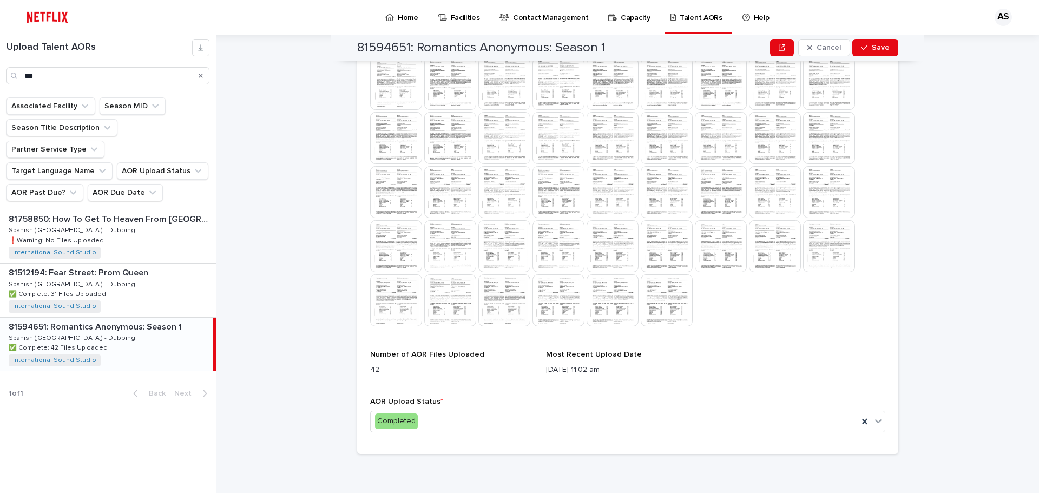
click at [608, 305] on img at bounding box center [612, 300] width 52 height 52
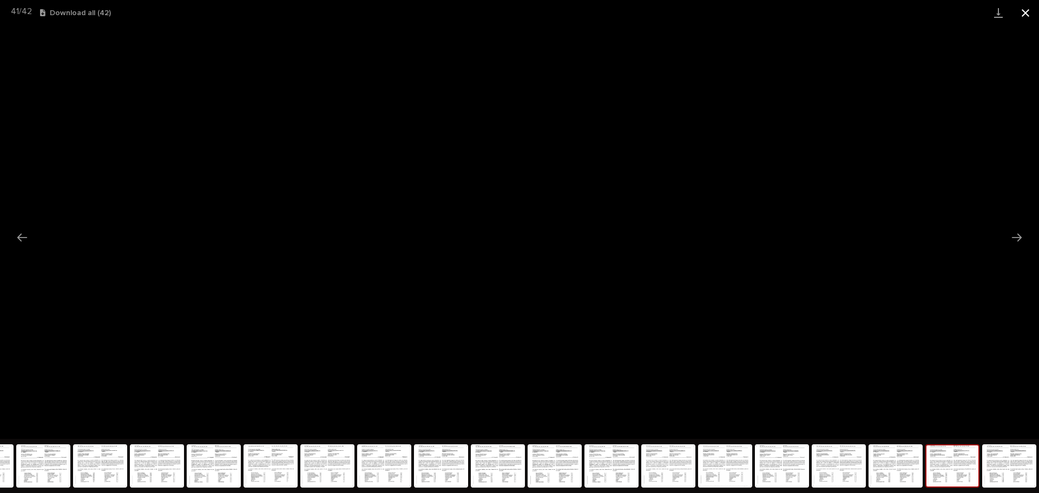
click at [1026, 9] on button "Close gallery" at bounding box center [1025, 12] width 27 height 25
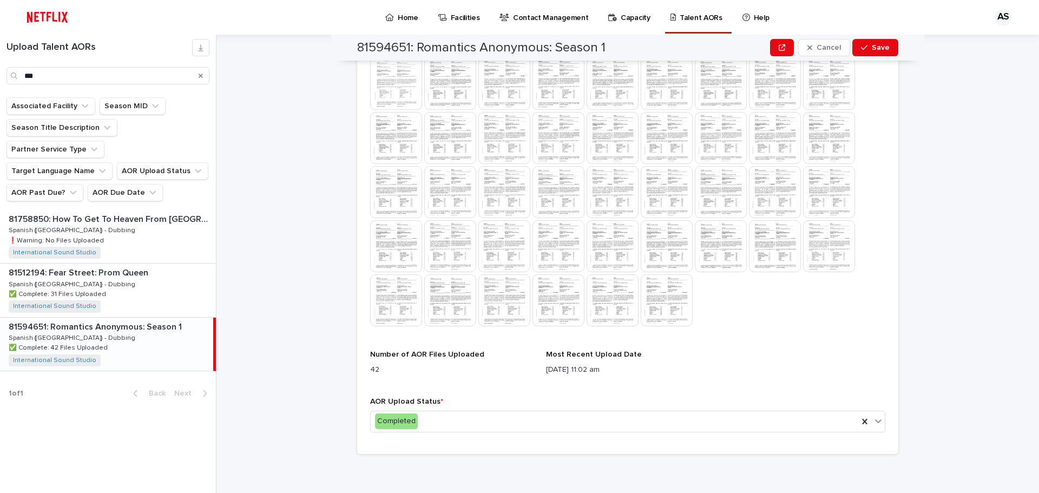
click at [401, 72] on img at bounding box center [396, 84] width 52 height 52
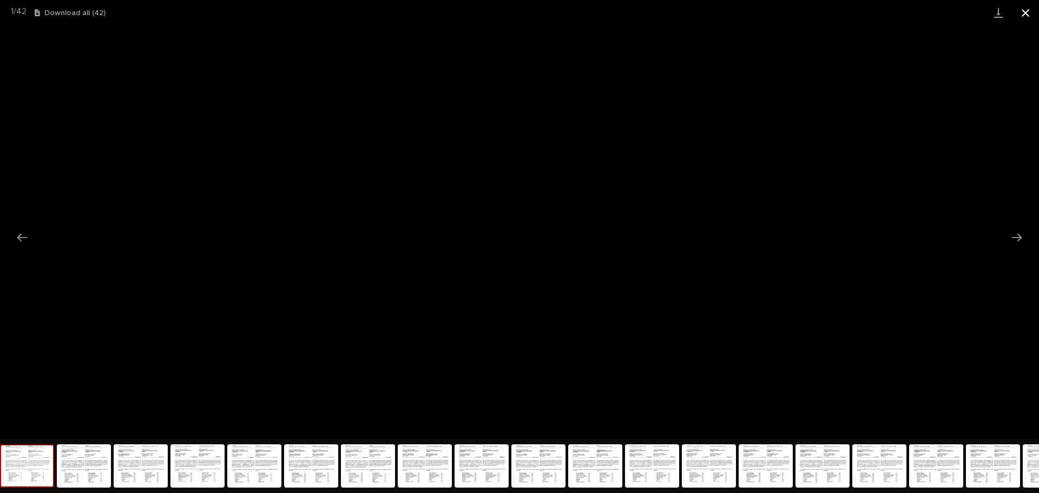
click at [1022, 12] on button "Close gallery" at bounding box center [1025, 12] width 27 height 25
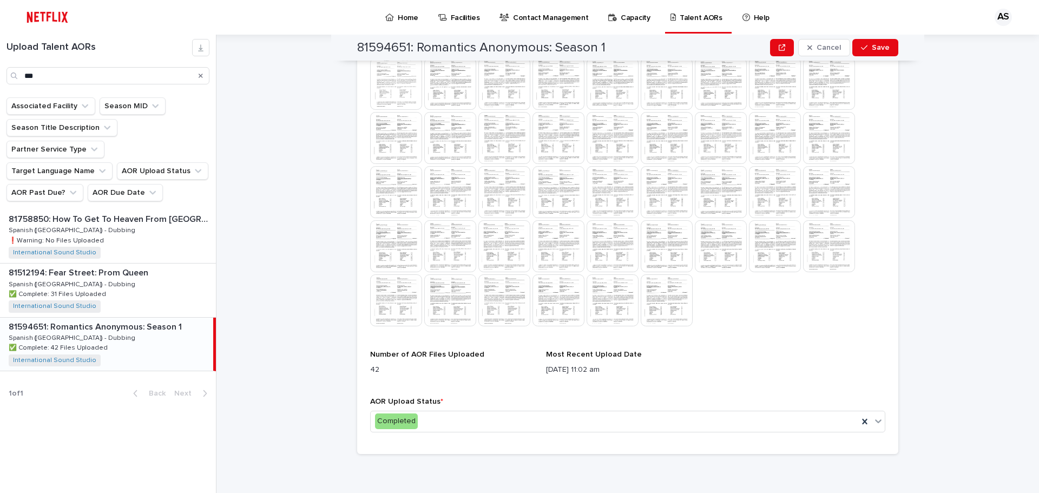
click at [654, 311] on img at bounding box center [667, 300] width 52 height 52
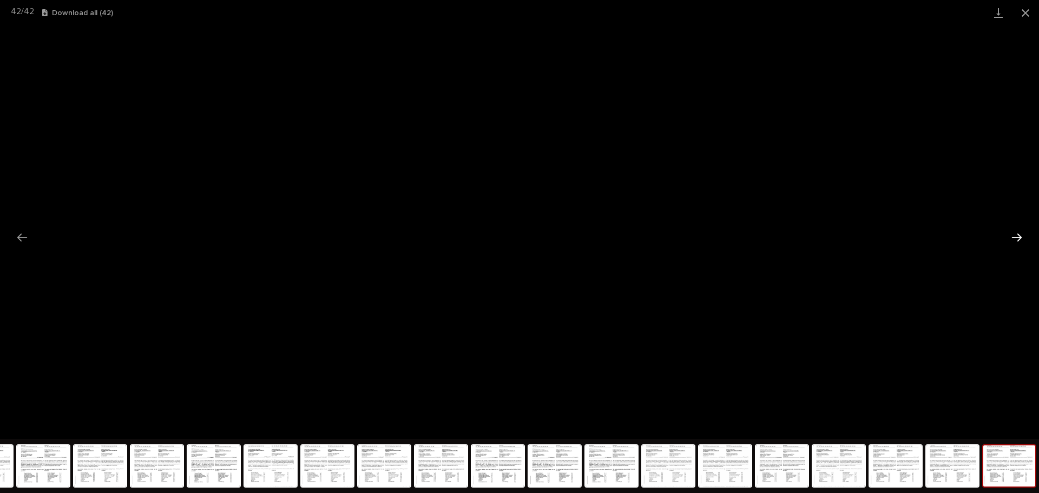
click at [1019, 241] on button "Next slide" at bounding box center [1016, 237] width 23 height 21
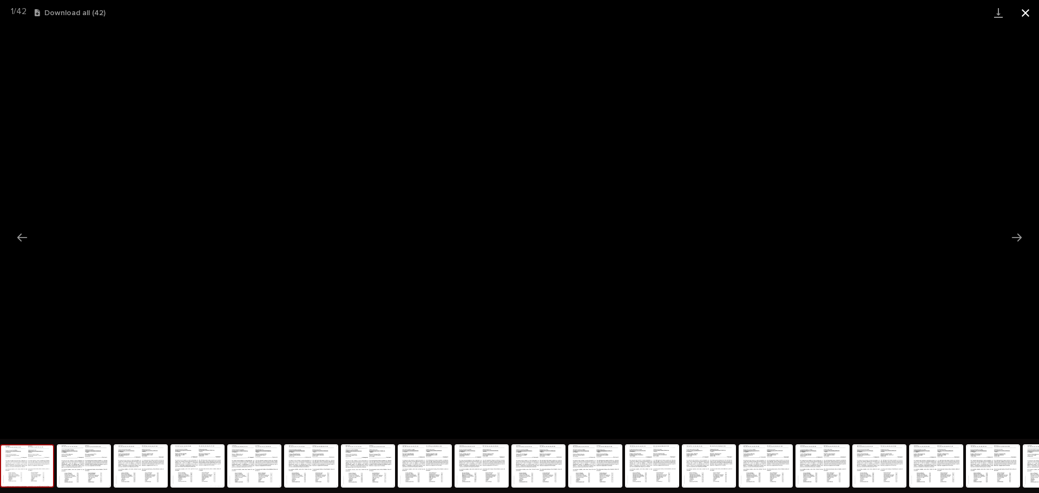
click at [1029, 9] on button "Close gallery" at bounding box center [1025, 12] width 27 height 25
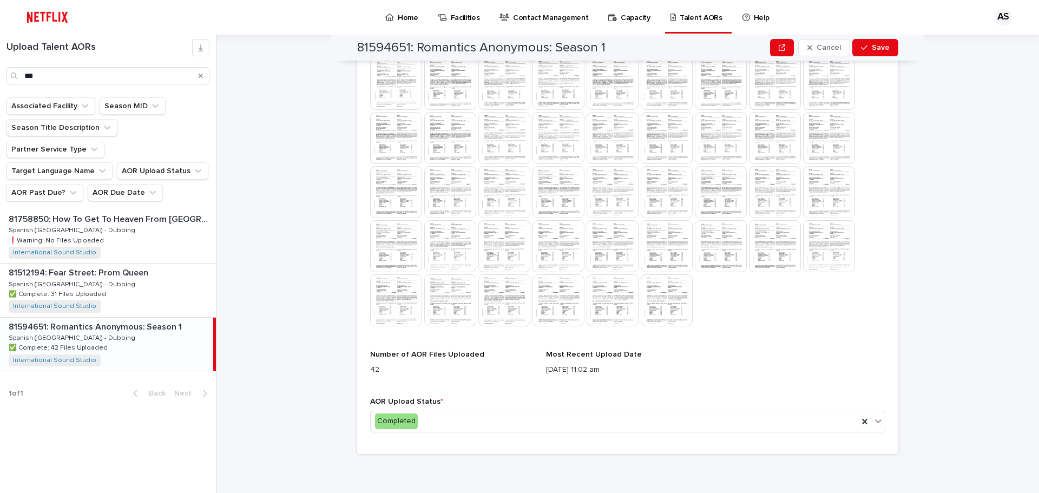
click at [451, 256] on img at bounding box center [450, 246] width 52 height 52
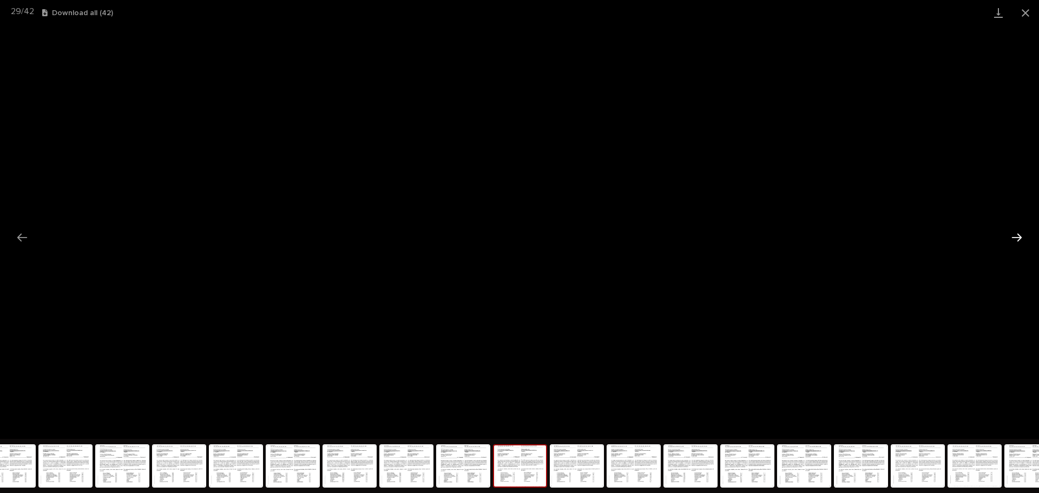
click at [1016, 246] on button "Next slide" at bounding box center [1016, 237] width 23 height 21
click at [1017, 233] on button "Next slide" at bounding box center [1016, 237] width 23 height 21
click at [1014, 242] on button "Next slide" at bounding box center [1016, 237] width 23 height 21
click at [1012, 242] on button "Next slide" at bounding box center [1016, 237] width 23 height 21
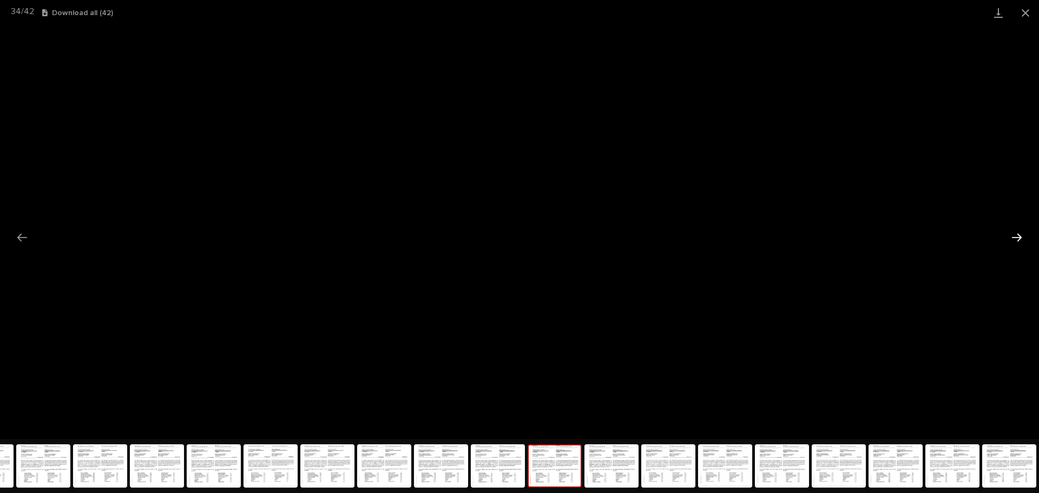
click at [1012, 242] on button "Next slide" at bounding box center [1016, 237] width 23 height 21
click at [1011, 241] on button "Next slide" at bounding box center [1016, 237] width 23 height 21
click at [1011, 242] on button "Next slide" at bounding box center [1016, 237] width 23 height 21
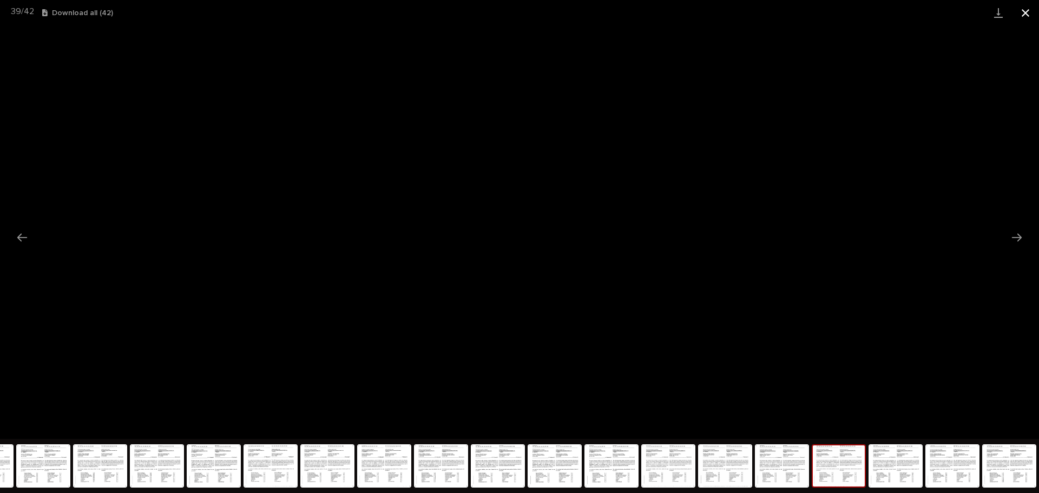
click at [1022, 17] on button "Close gallery" at bounding box center [1025, 12] width 27 height 25
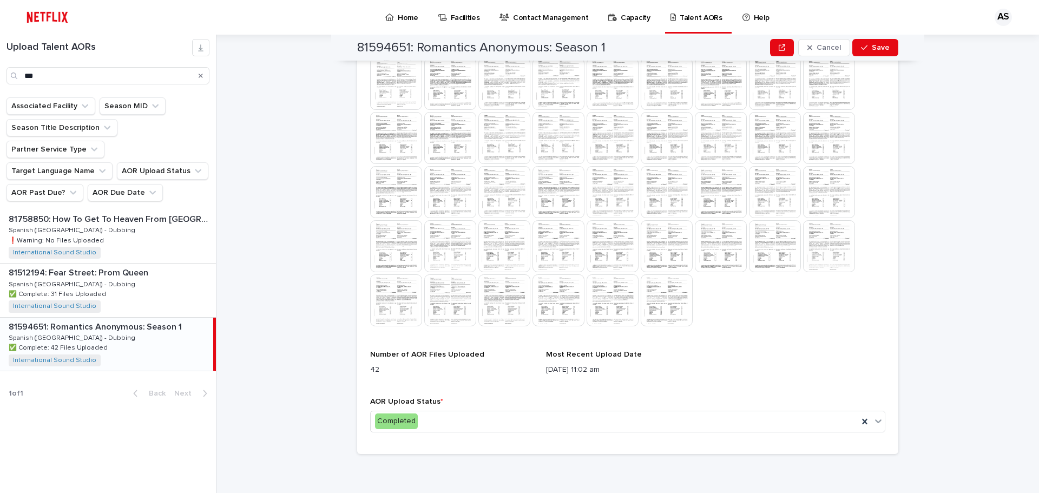
click at [398, 16] on p "Home" at bounding box center [408, 11] width 21 height 23
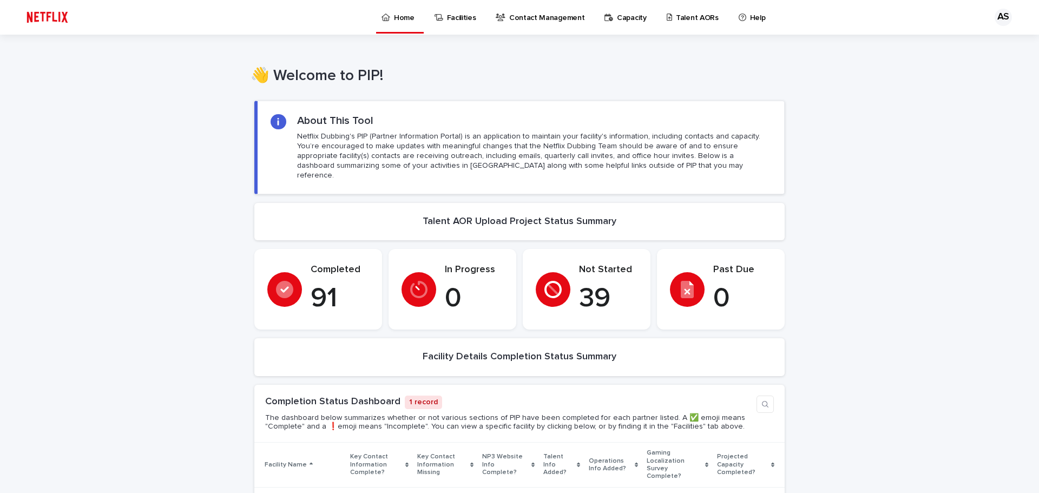
click at [999, 13] on div "AS" at bounding box center [1002, 17] width 17 height 17
click at [959, 54] on p "Log Out" at bounding box center [993, 46] width 68 height 18
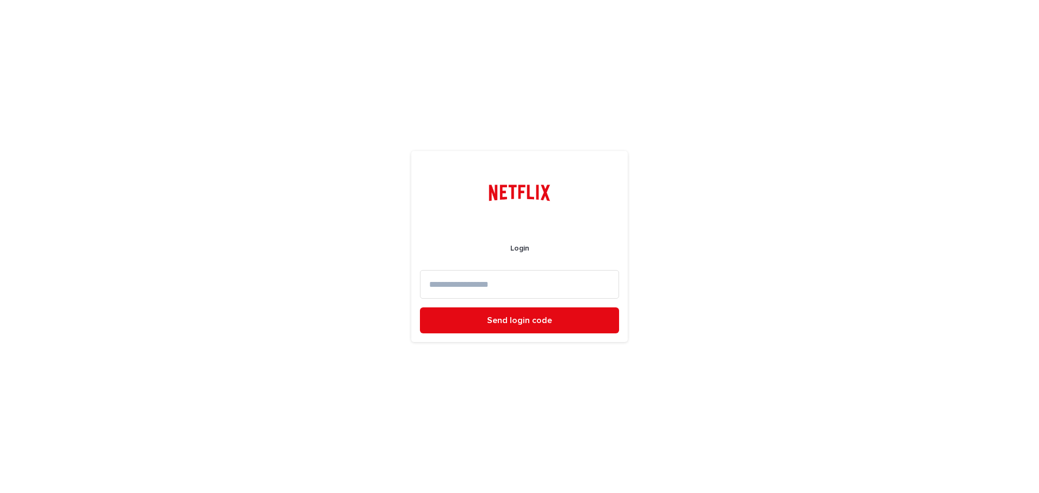
click at [519, 227] on div "Login Send login code" at bounding box center [519, 246] width 1039 height 493
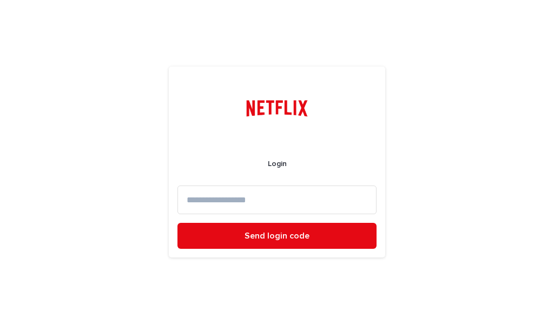
click at [520, 227] on div "Login Send login code" at bounding box center [277, 162] width 554 height 324
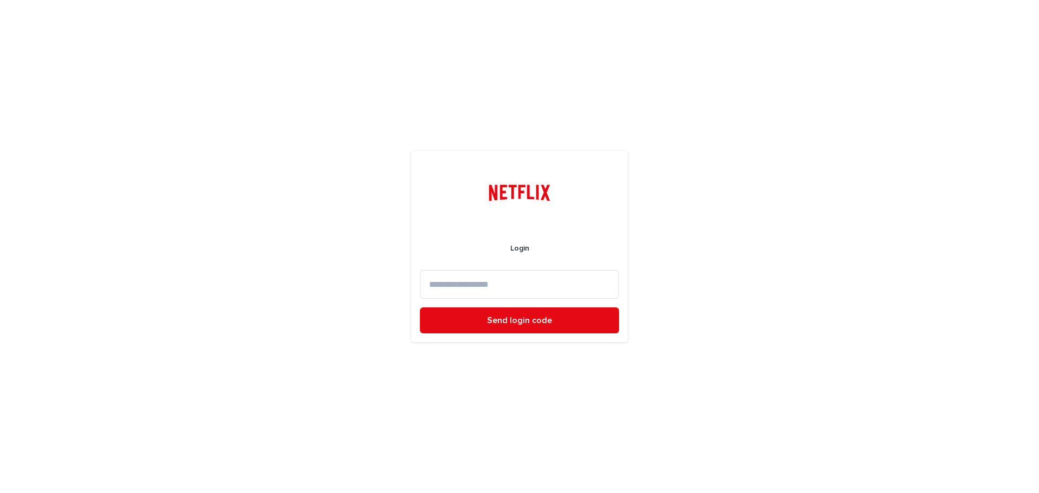
click at [773, 279] on div "Login Send login code" at bounding box center [519, 246] width 1039 height 493
